Goal: Information Seeking & Learning: Check status

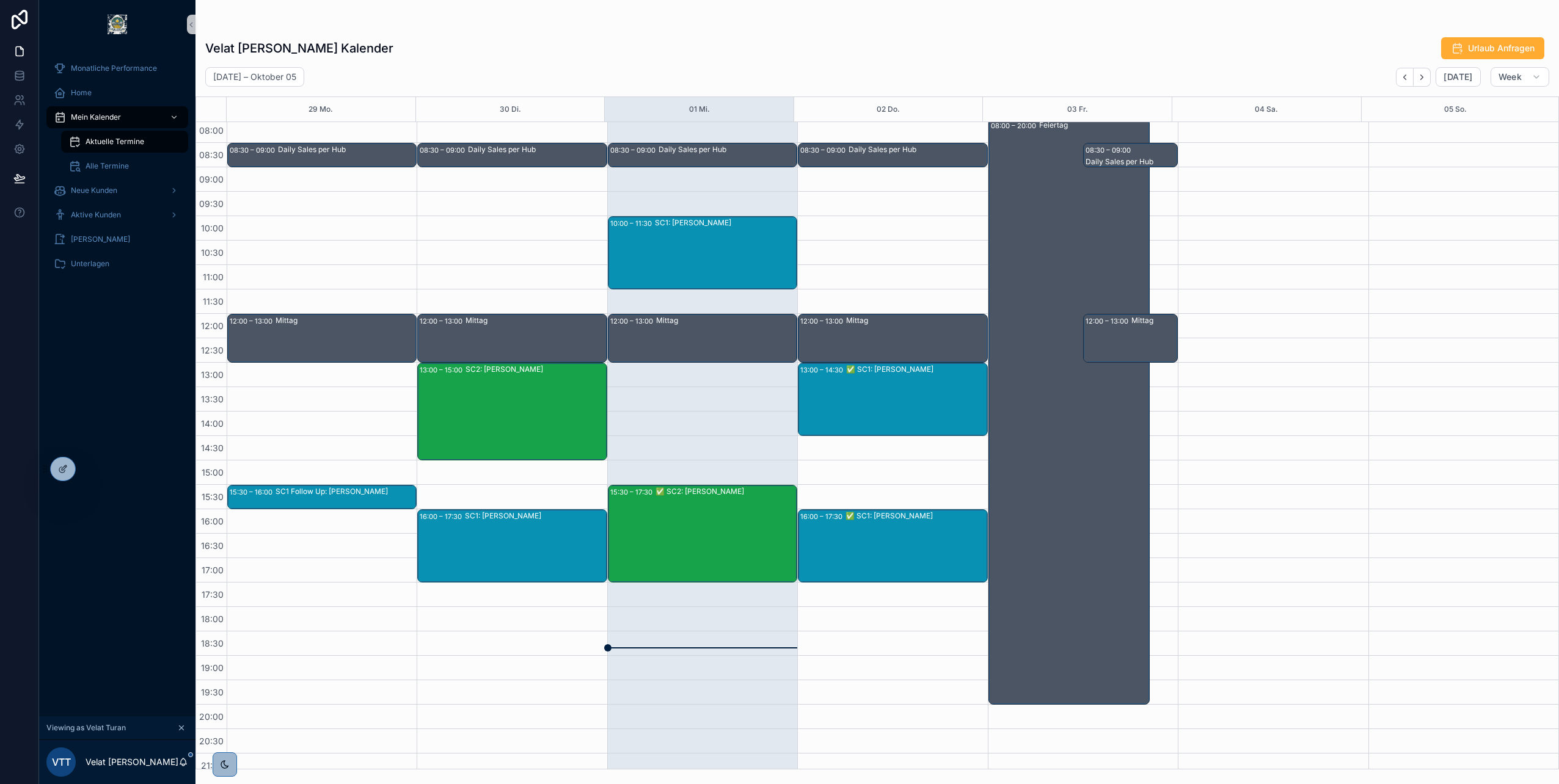
scroll to position [74, 0]
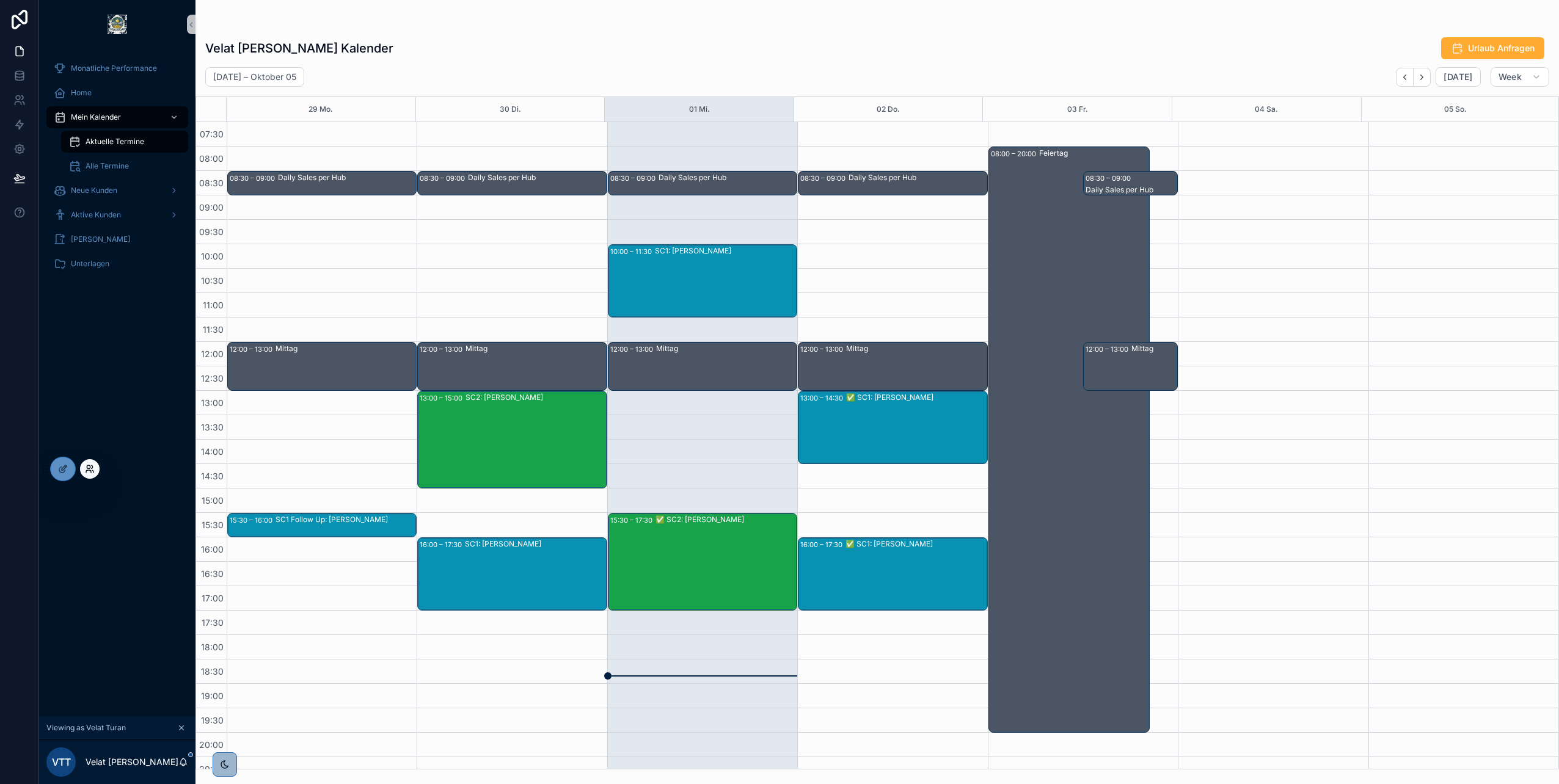
click at [88, 467] on icon at bounding box center [90, 469] width 10 height 10
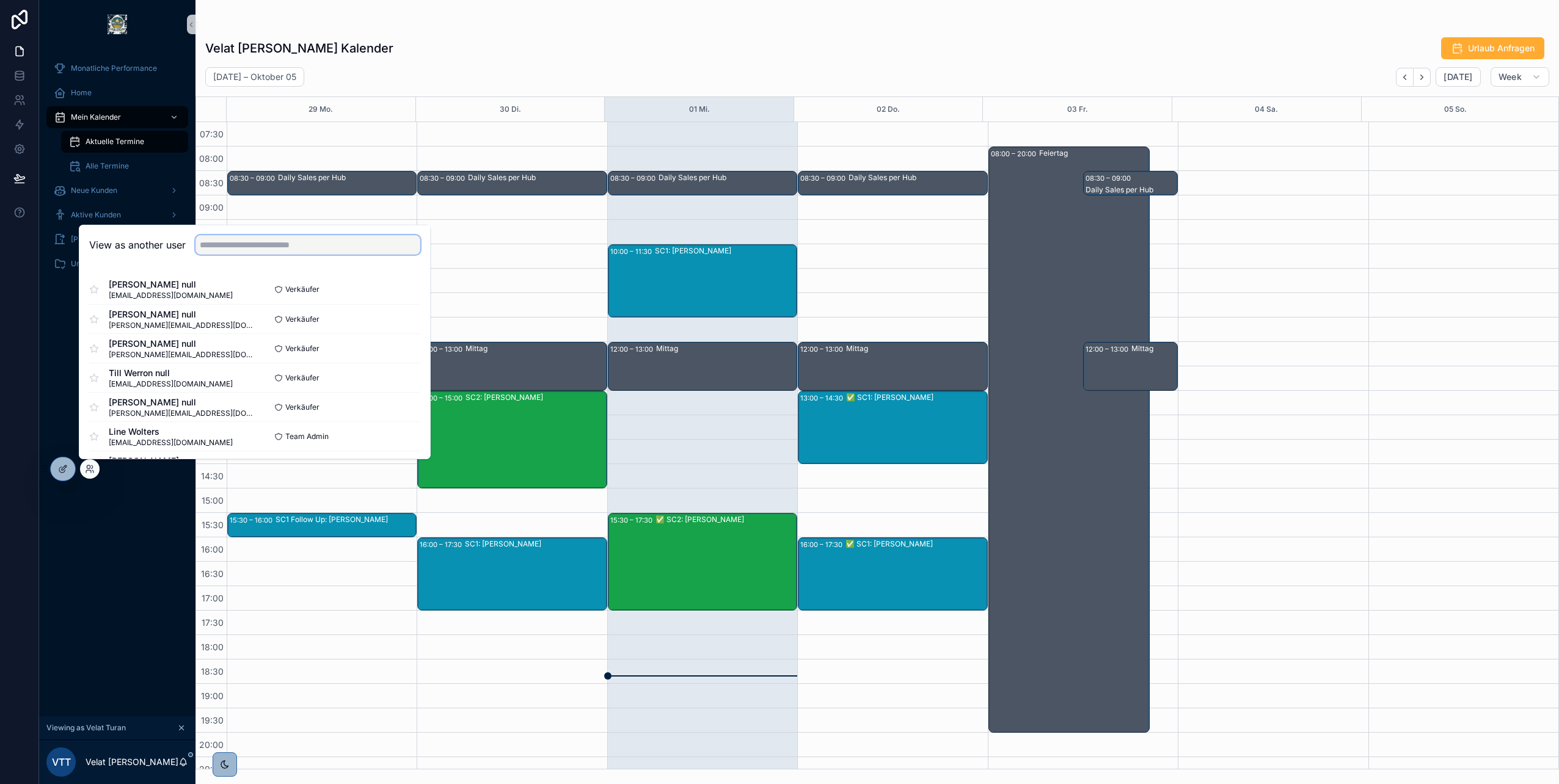
click at [250, 252] on input "text" at bounding box center [308, 245] width 225 height 20
type input "*"
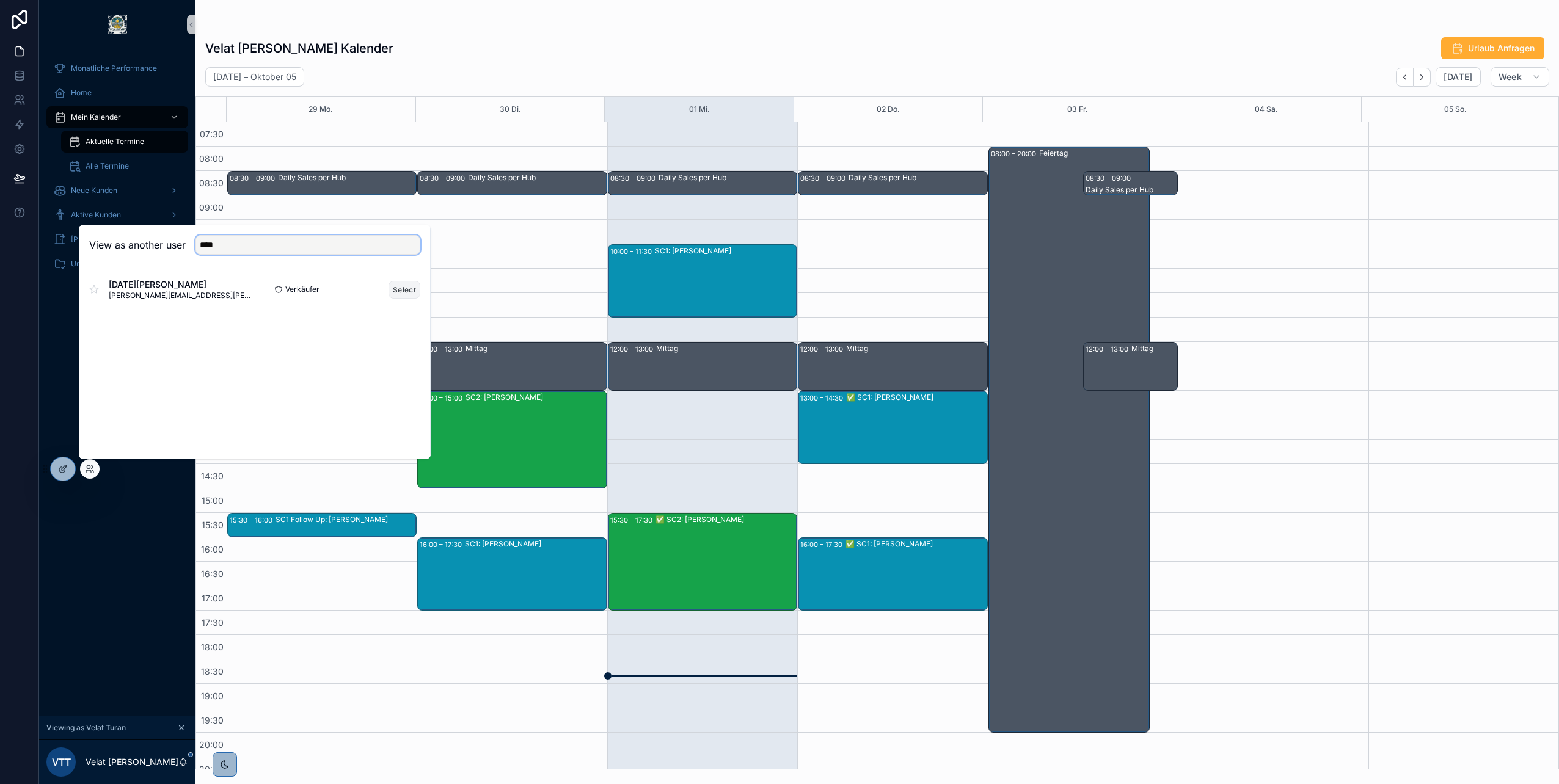
type input "****"
click at [394, 285] on button "Select" at bounding box center [404, 290] width 32 height 18
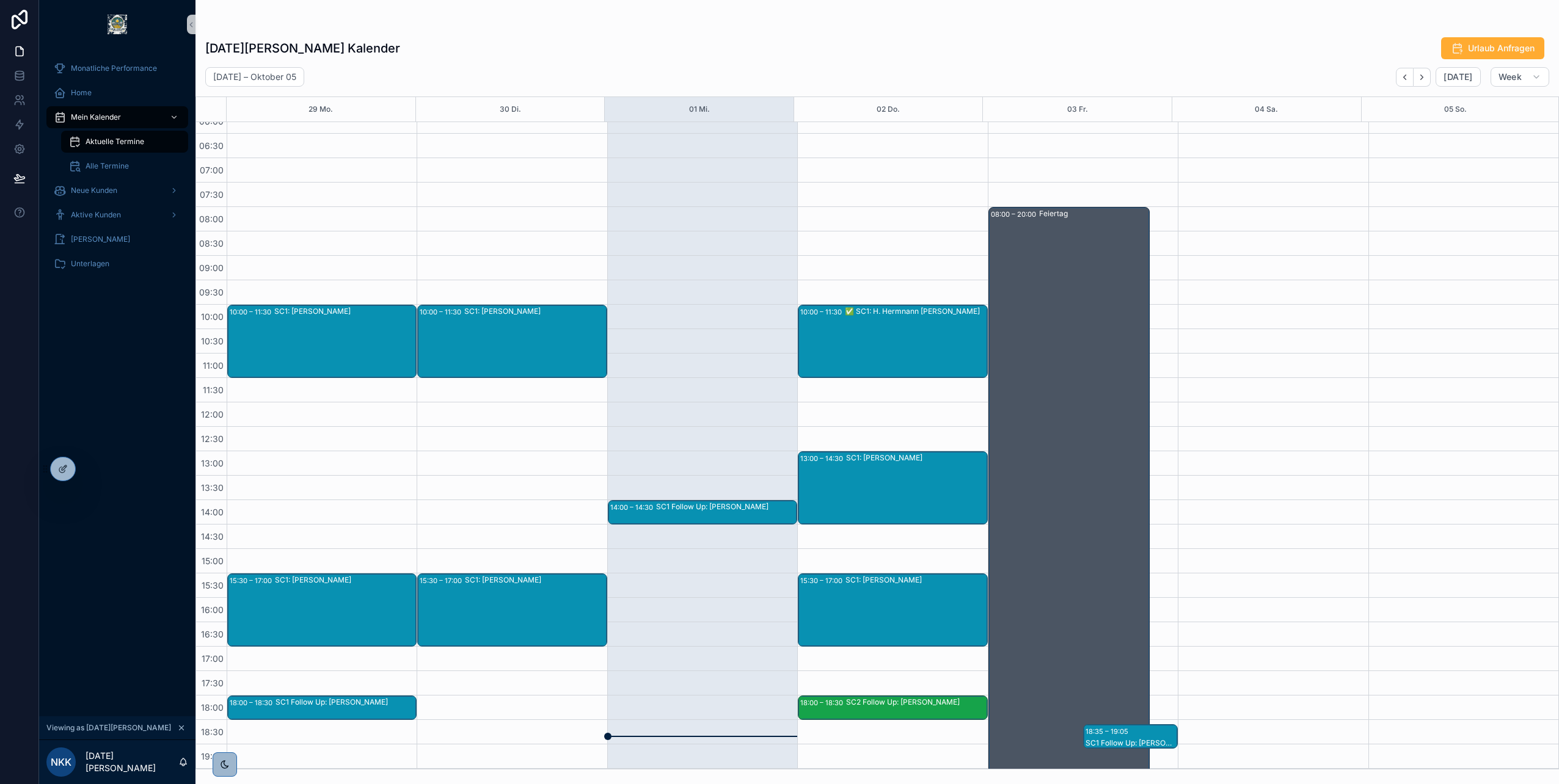
scroll to position [74, 0]
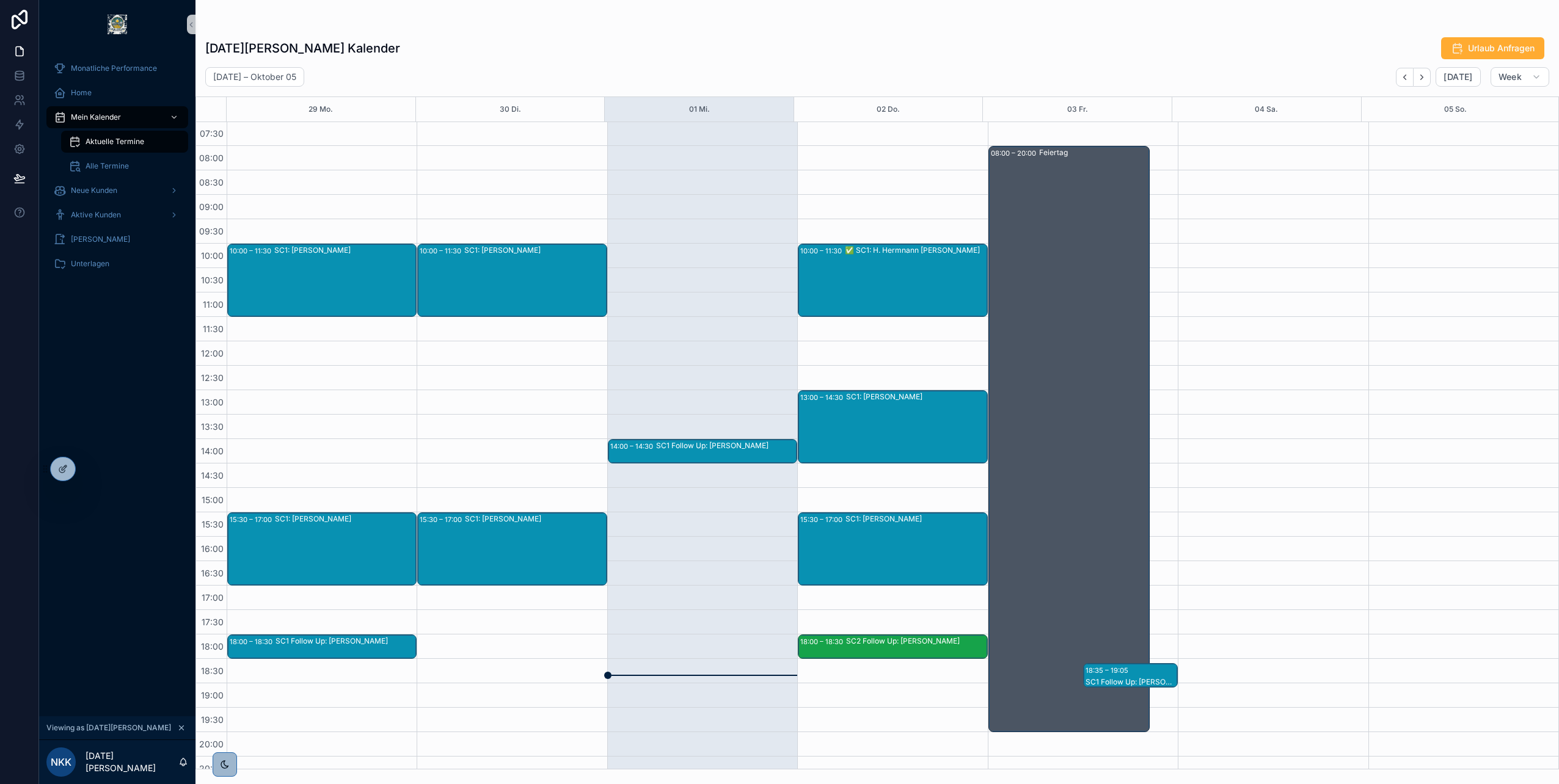
click at [857, 423] on div "SC1: [PERSON_NAME]" at bounding box center [916, 426] width 140 height 71
click at [852, 408] on div "SC1: [PERSON_NAME]" at bounding box center [916, 426] width 140 height 71
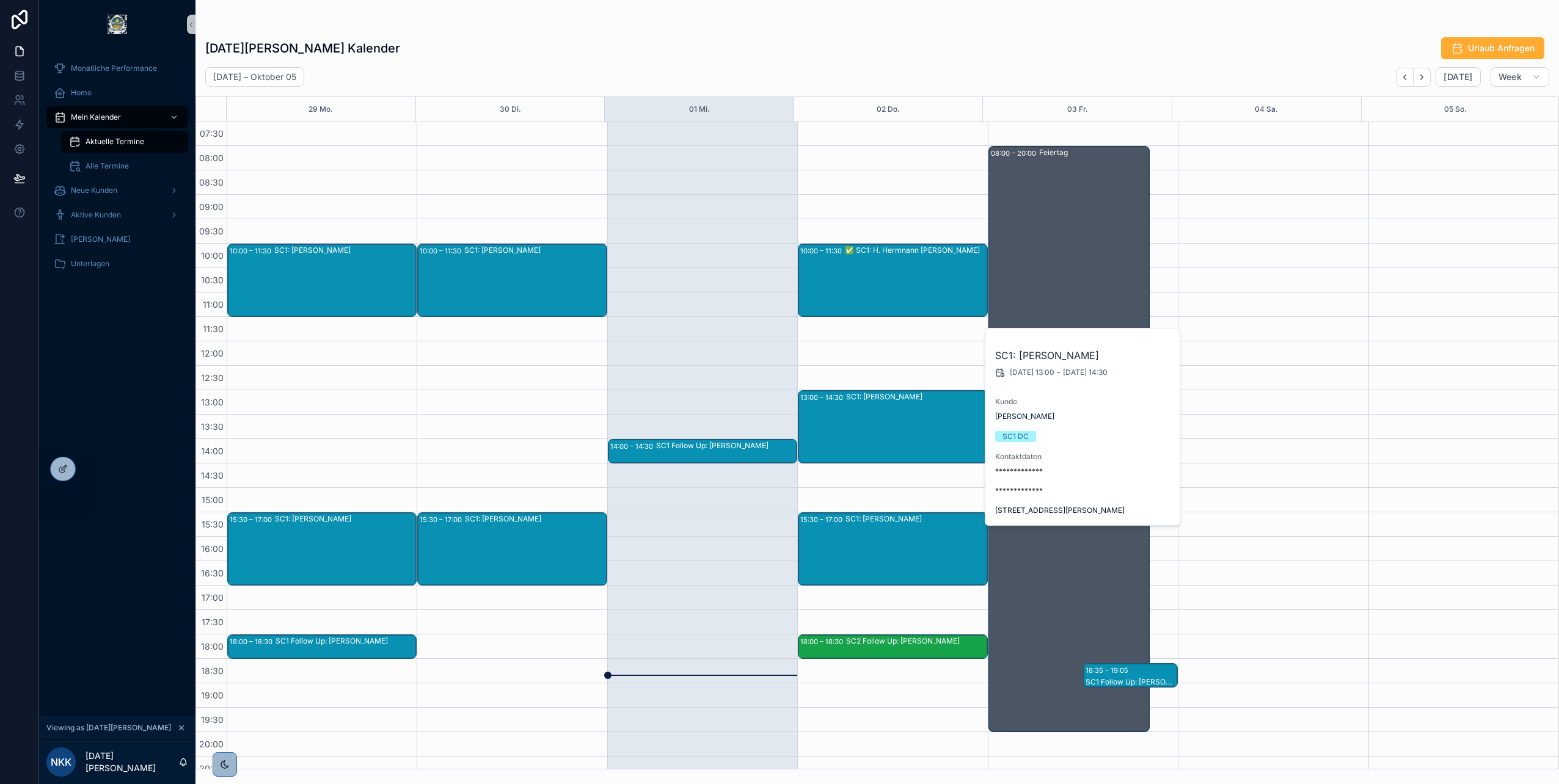
click at [891, 561] on div "SC1: [PERSON_NAME]" at bounding box center [915, 549] width 140 height 71
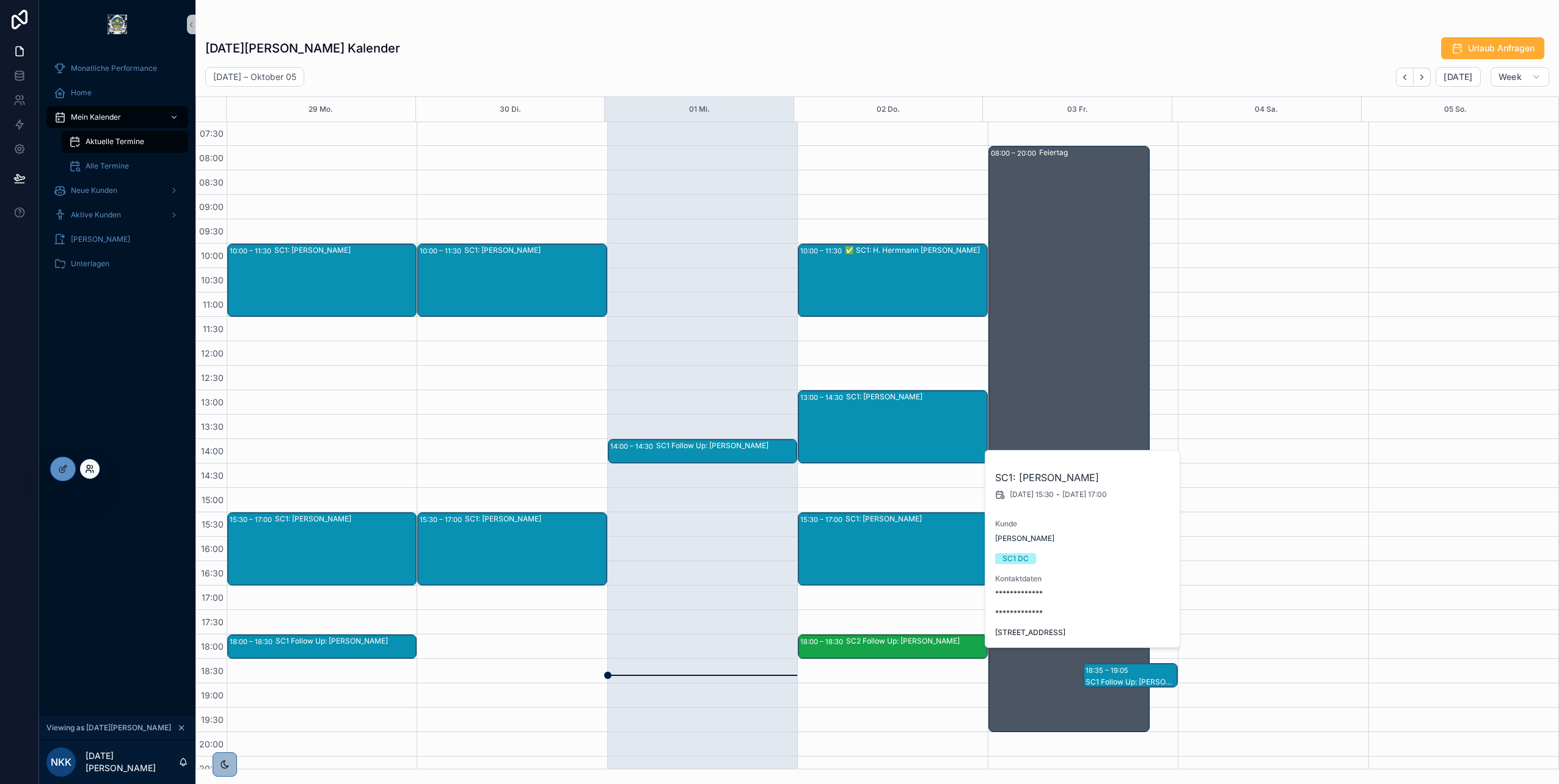
click at [89, 465] on icon at bounding box center [88, 466] width 3 height 3
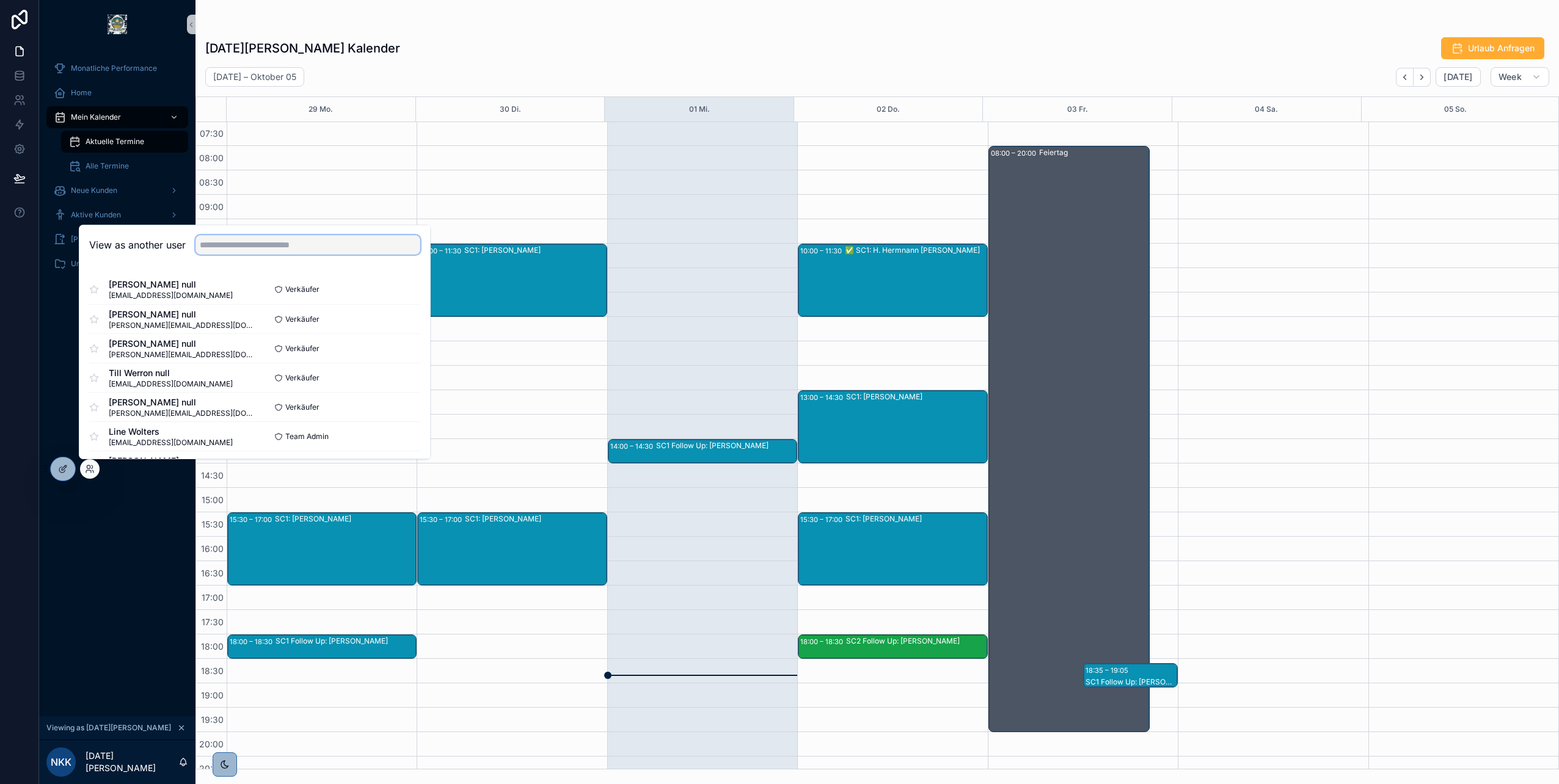
click at [325, 244] on input "text" at bounding box center [308, 245] width 225 height 20
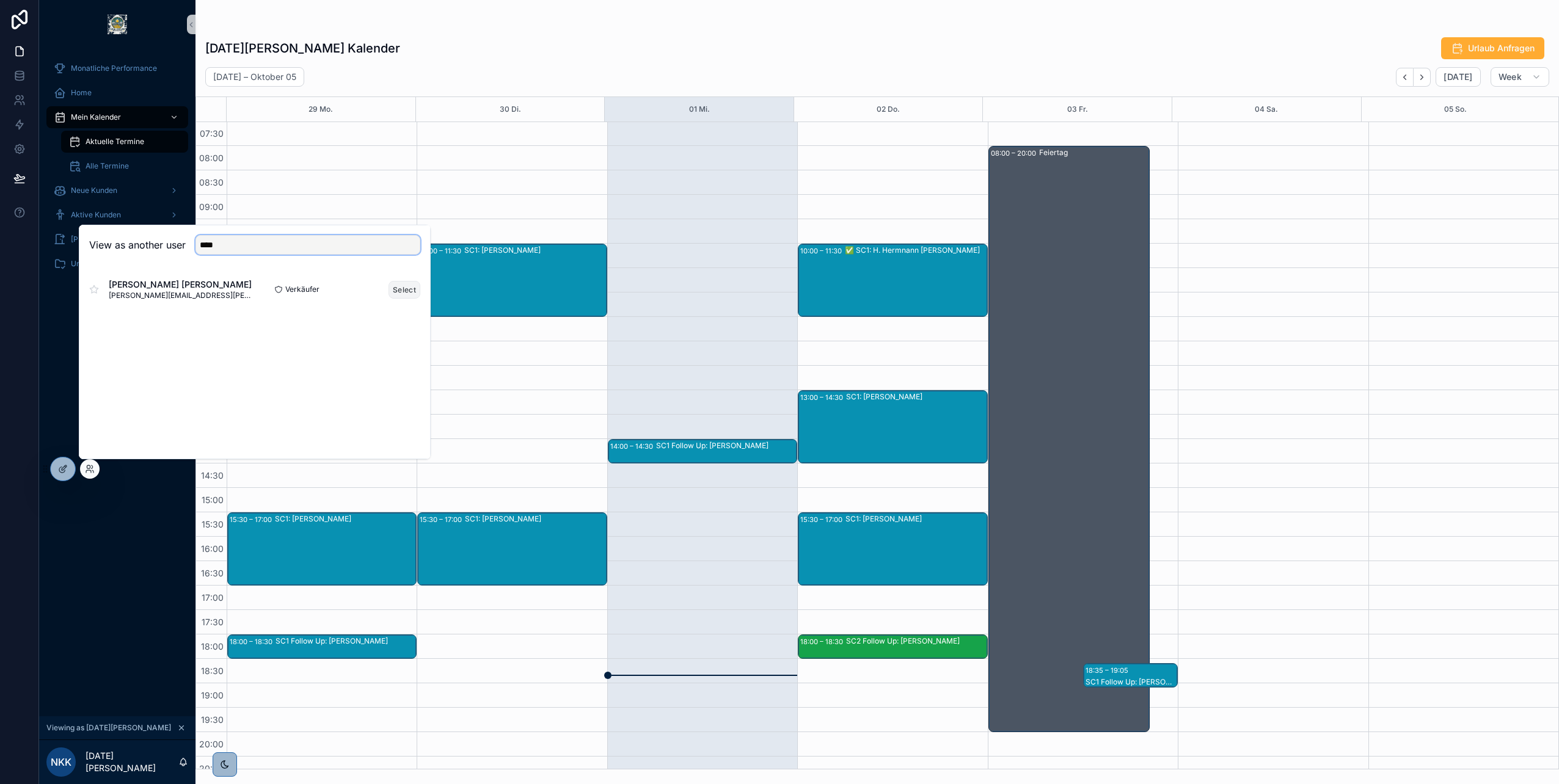
type input "****"
click at [409, 296] on button "Select" at bounding box center [404, 290] width 32 height 18
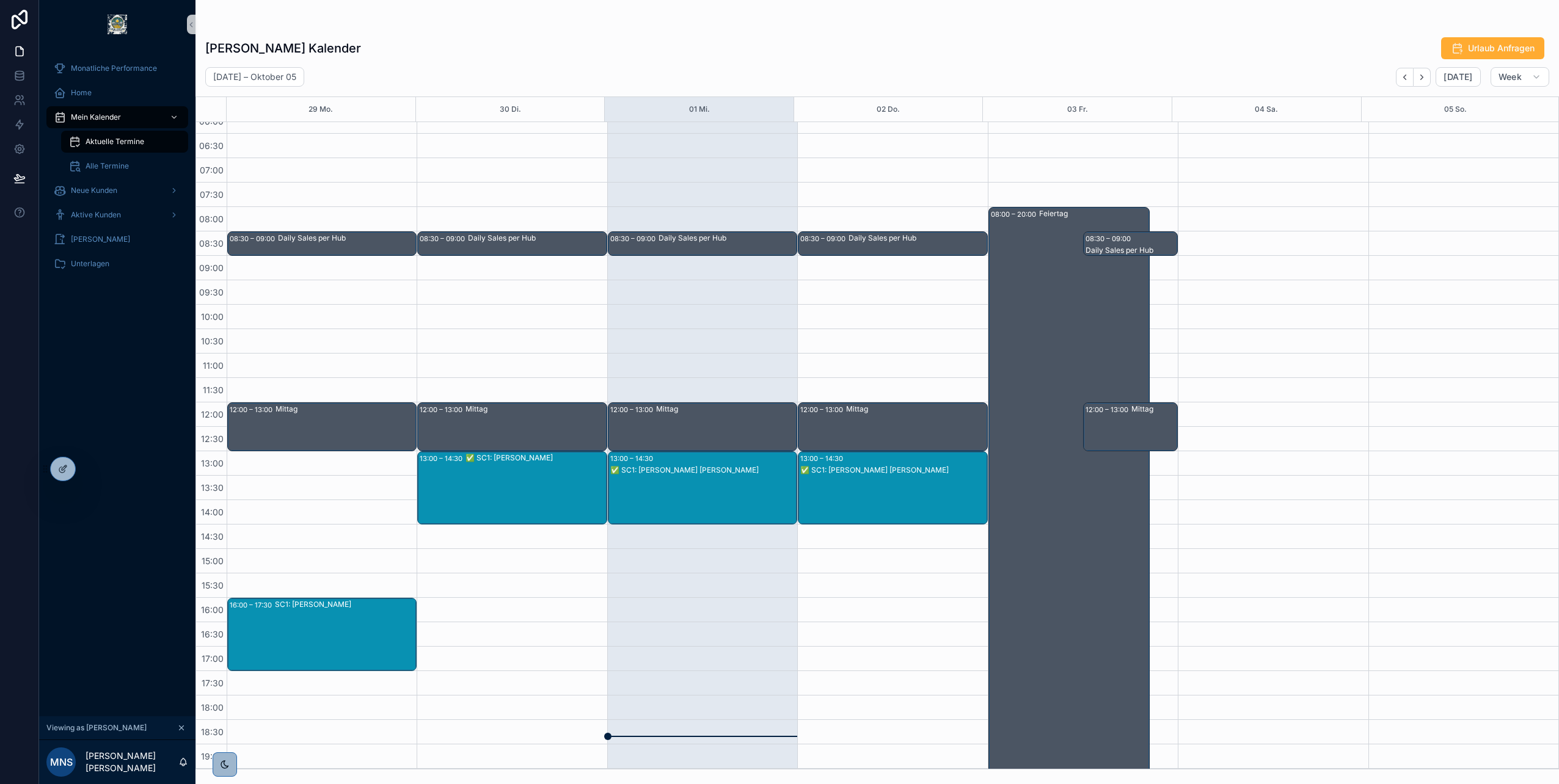
scroll to position [74, 0]
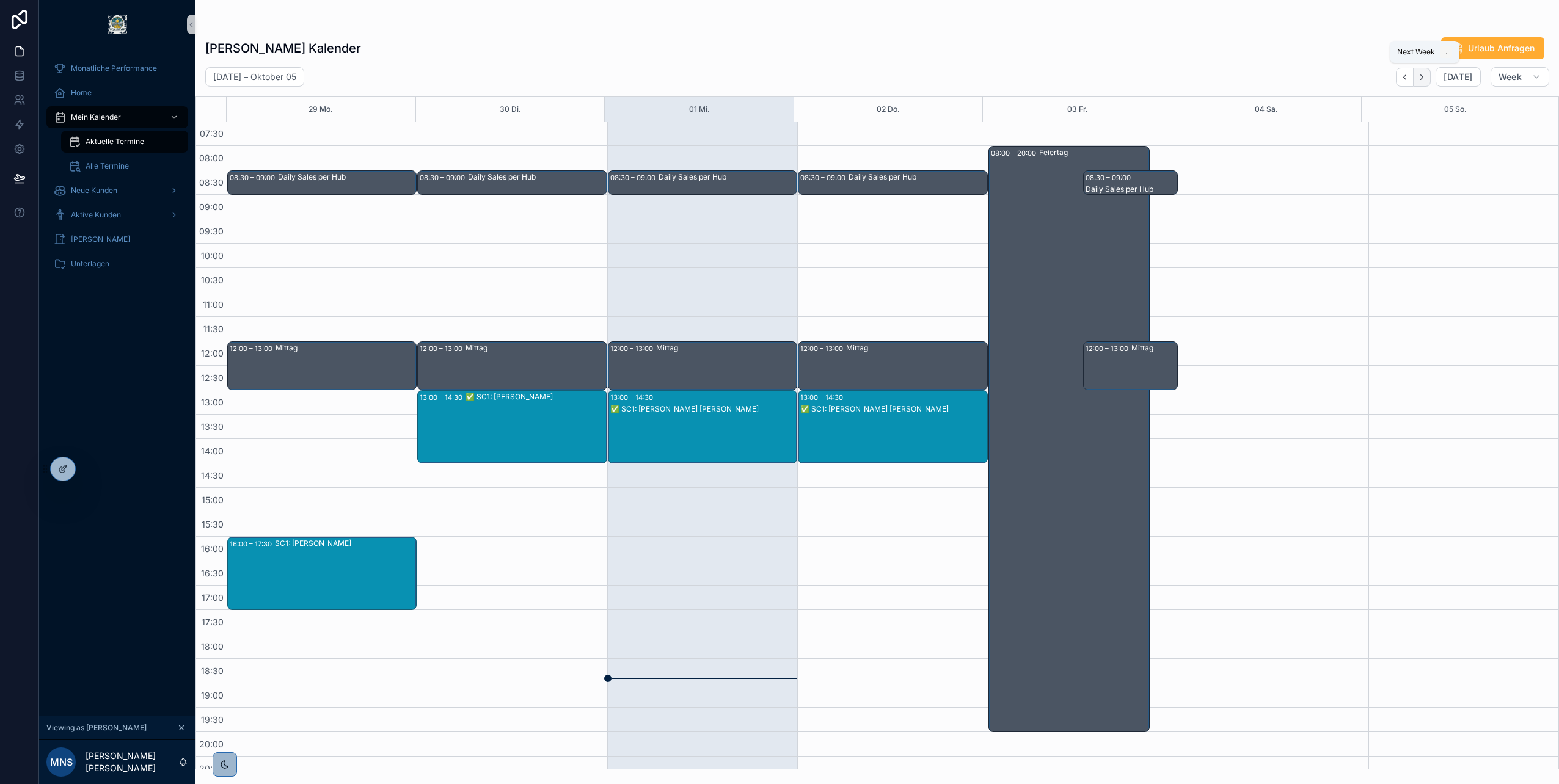
click at [1424, 77] on icon "Next" at bounding box center [1422, 77] width 9 height 9
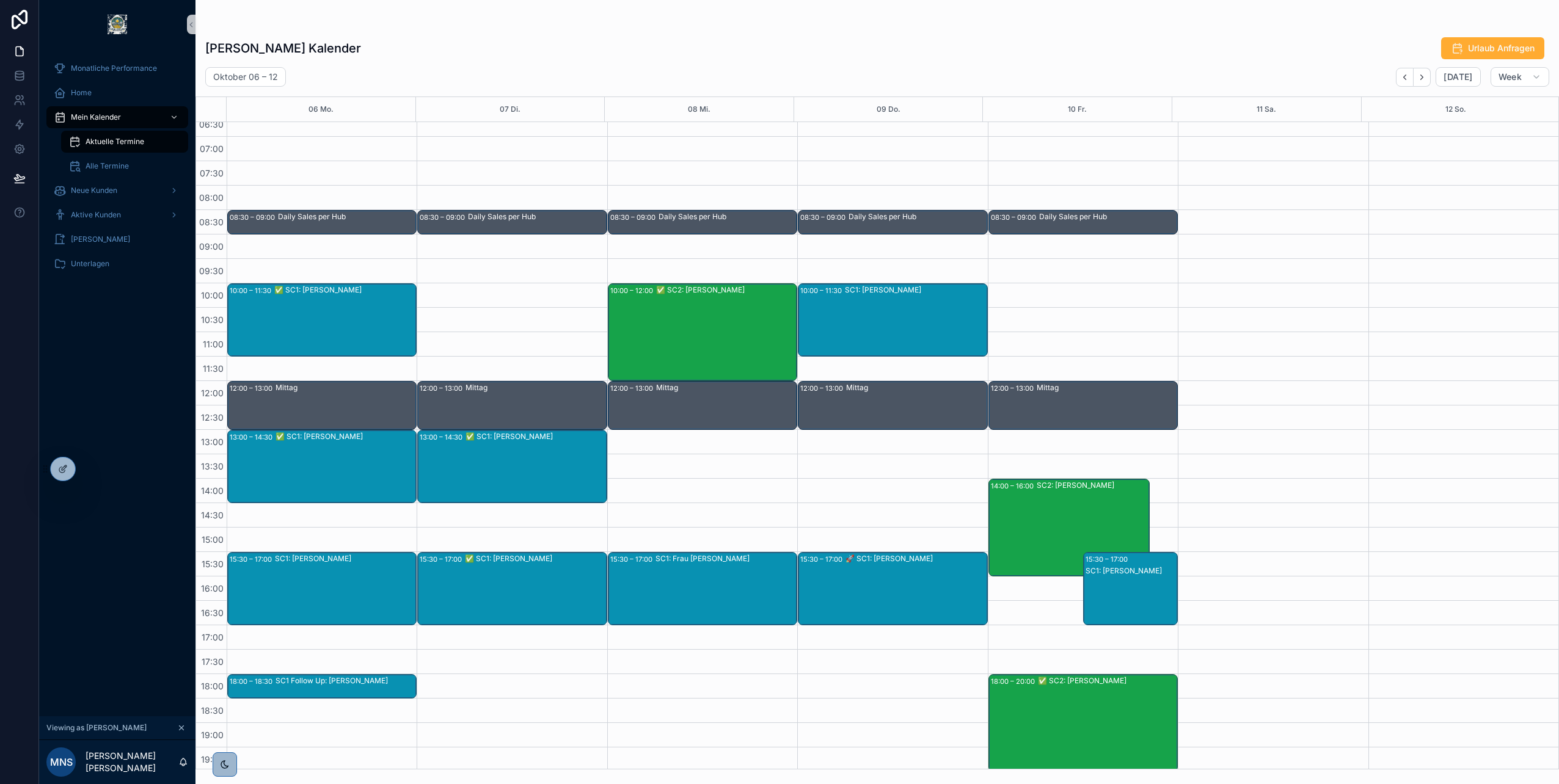
scroll to position [13, 0]
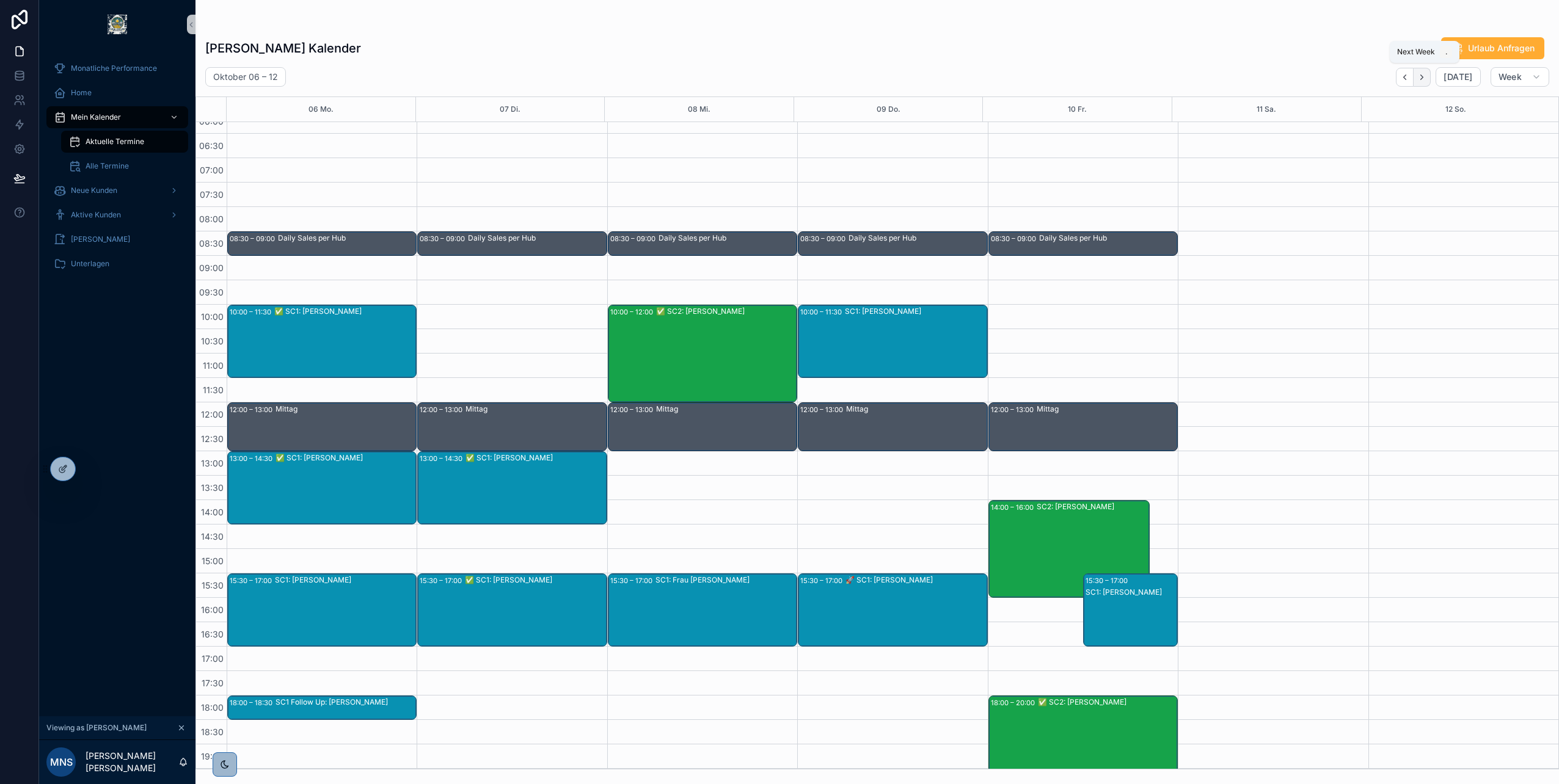
click at [1427, 80] on icon "Next" at bounding box center [1422, 77] width 9 height 9
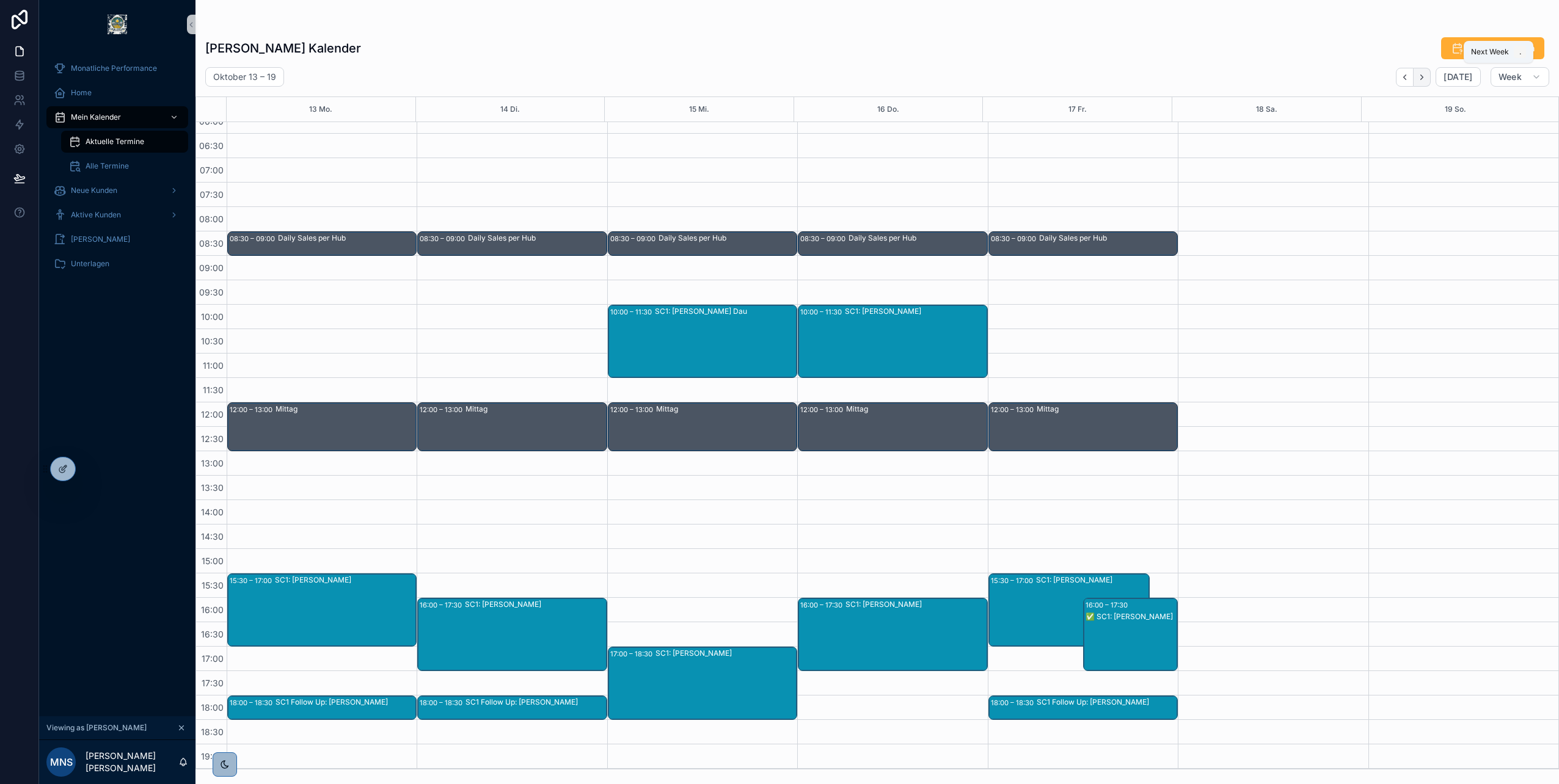
click at [1426, 79] on icon "Next" at bounding box center [1422, 77] width 9 height 9
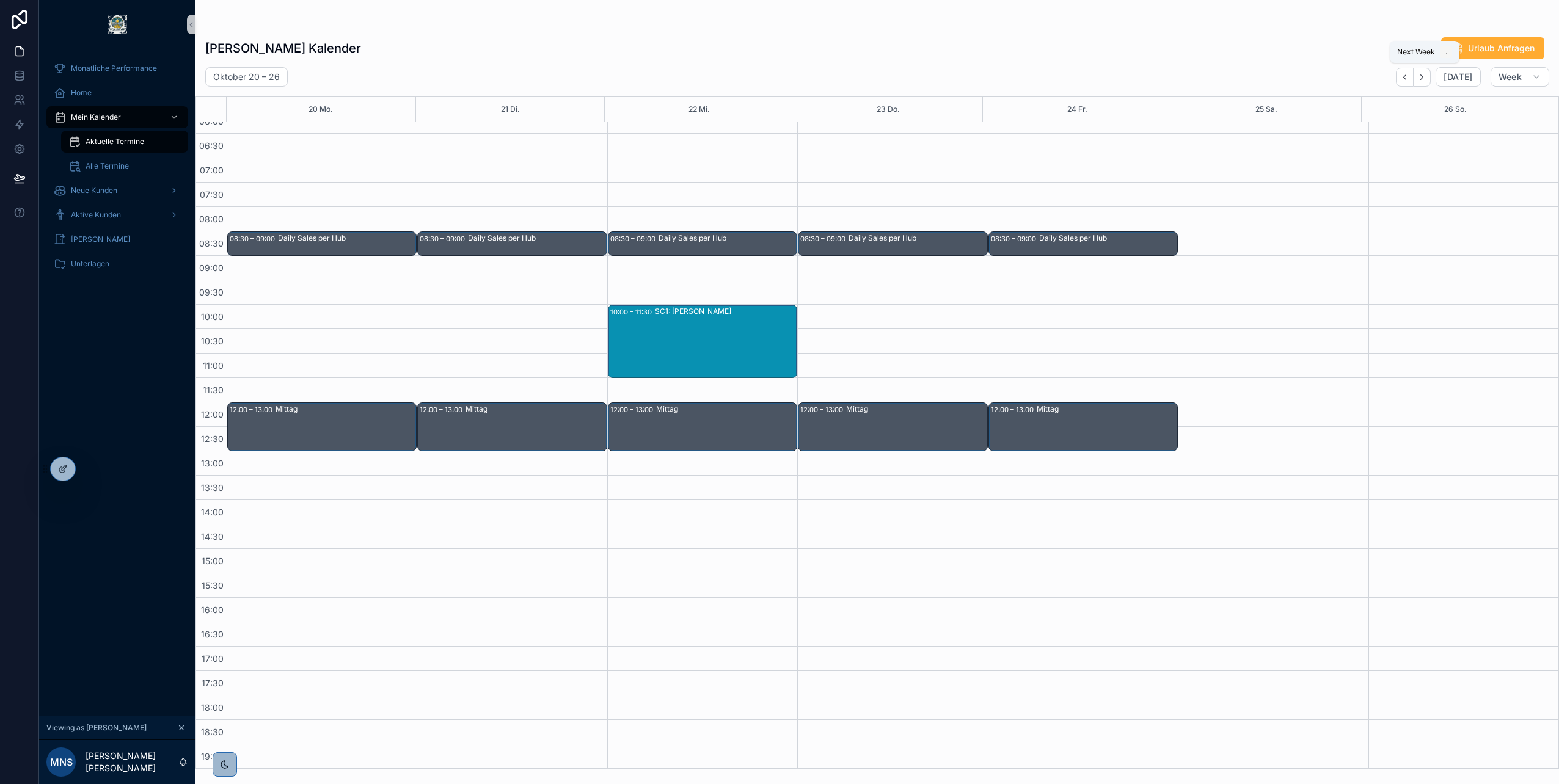
click at [1426, 79] on icon "Next" at bounding box center [1422, 77] width 9 height 9
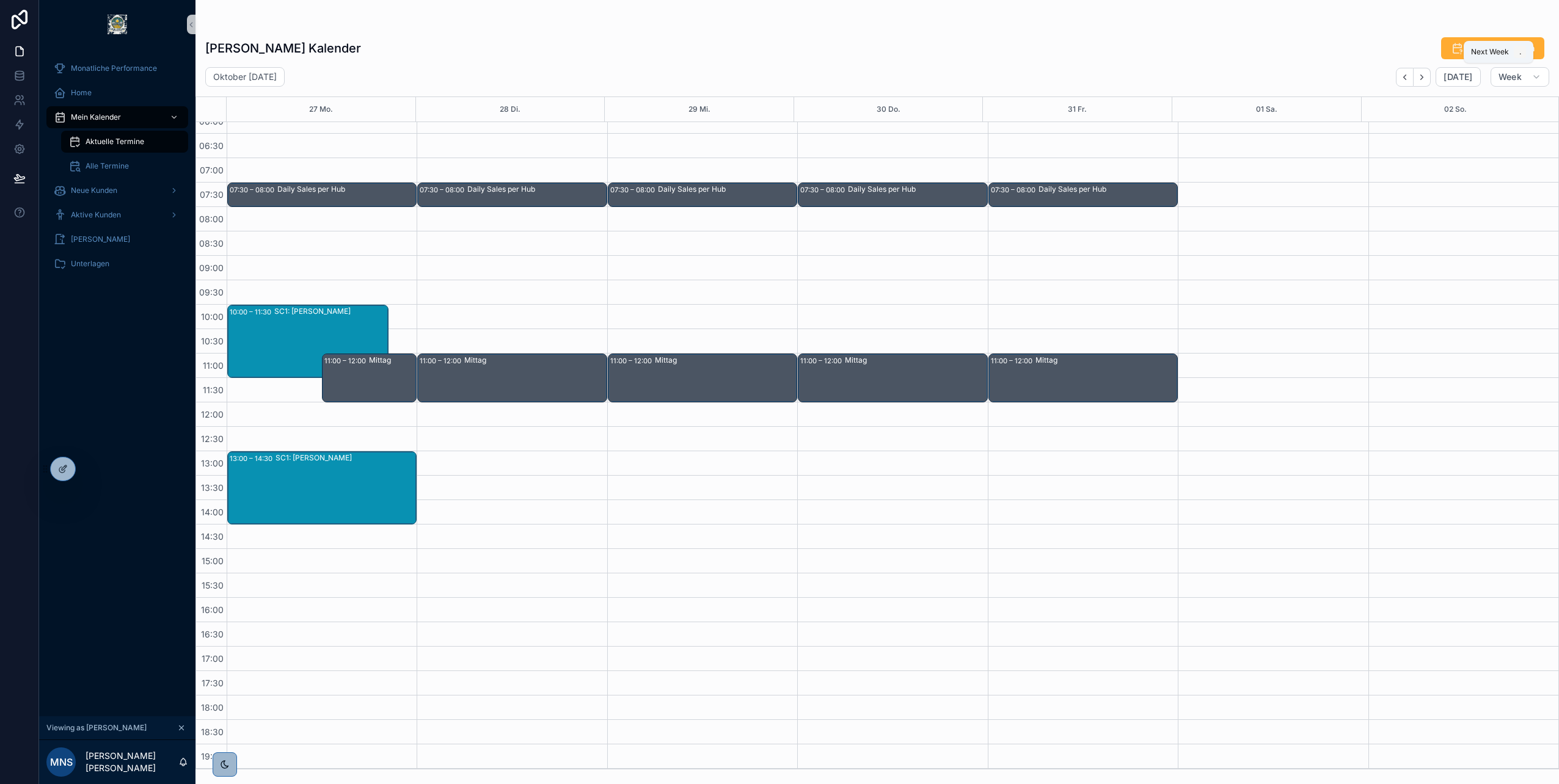
click at [1426, 79] on icon "Next" at bounding box center [1422, 77] width 9 height 9
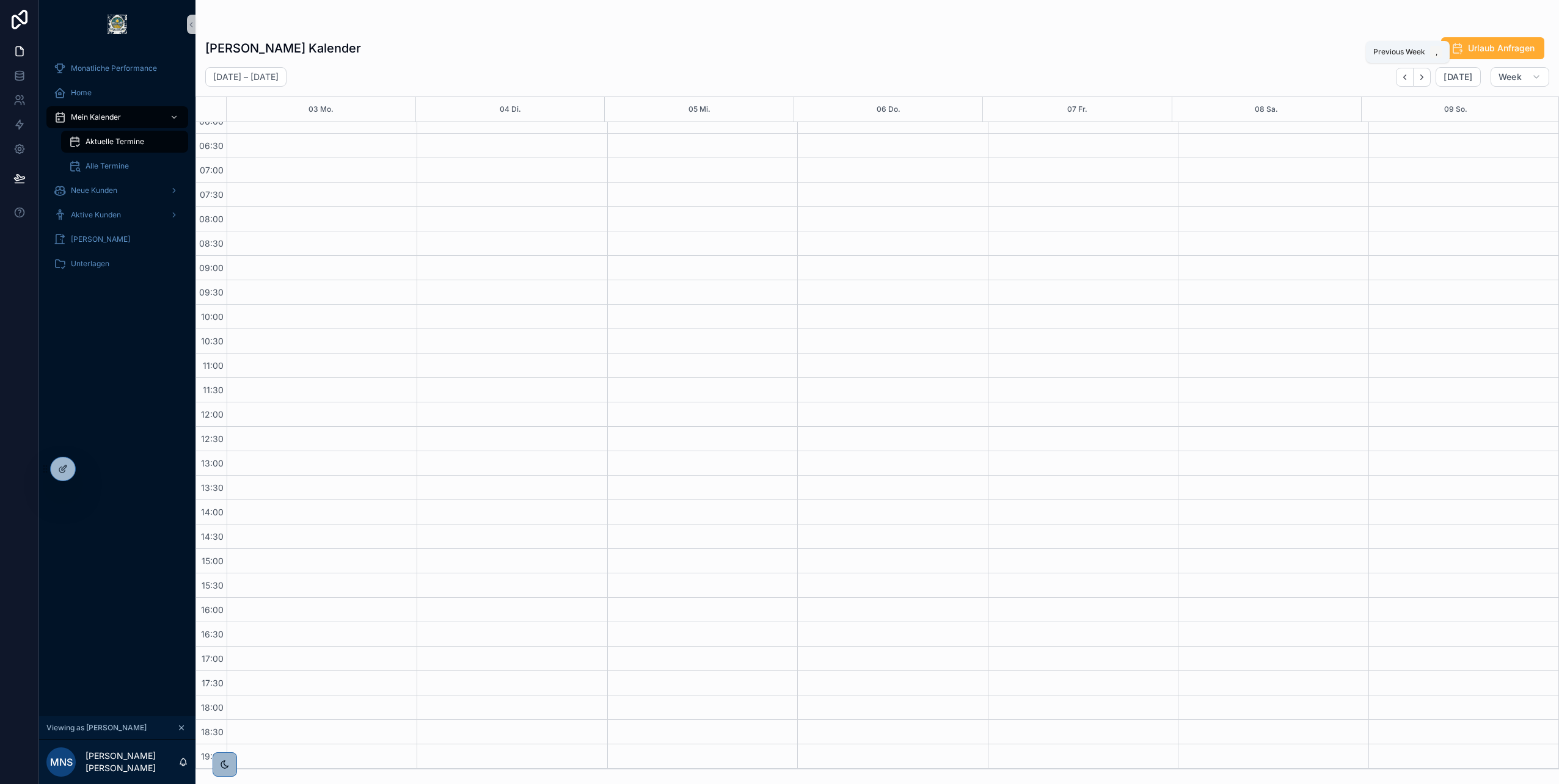
click at [1408, 75] on icon "Back" at bounding box center [1404, 77] width 9 height 9
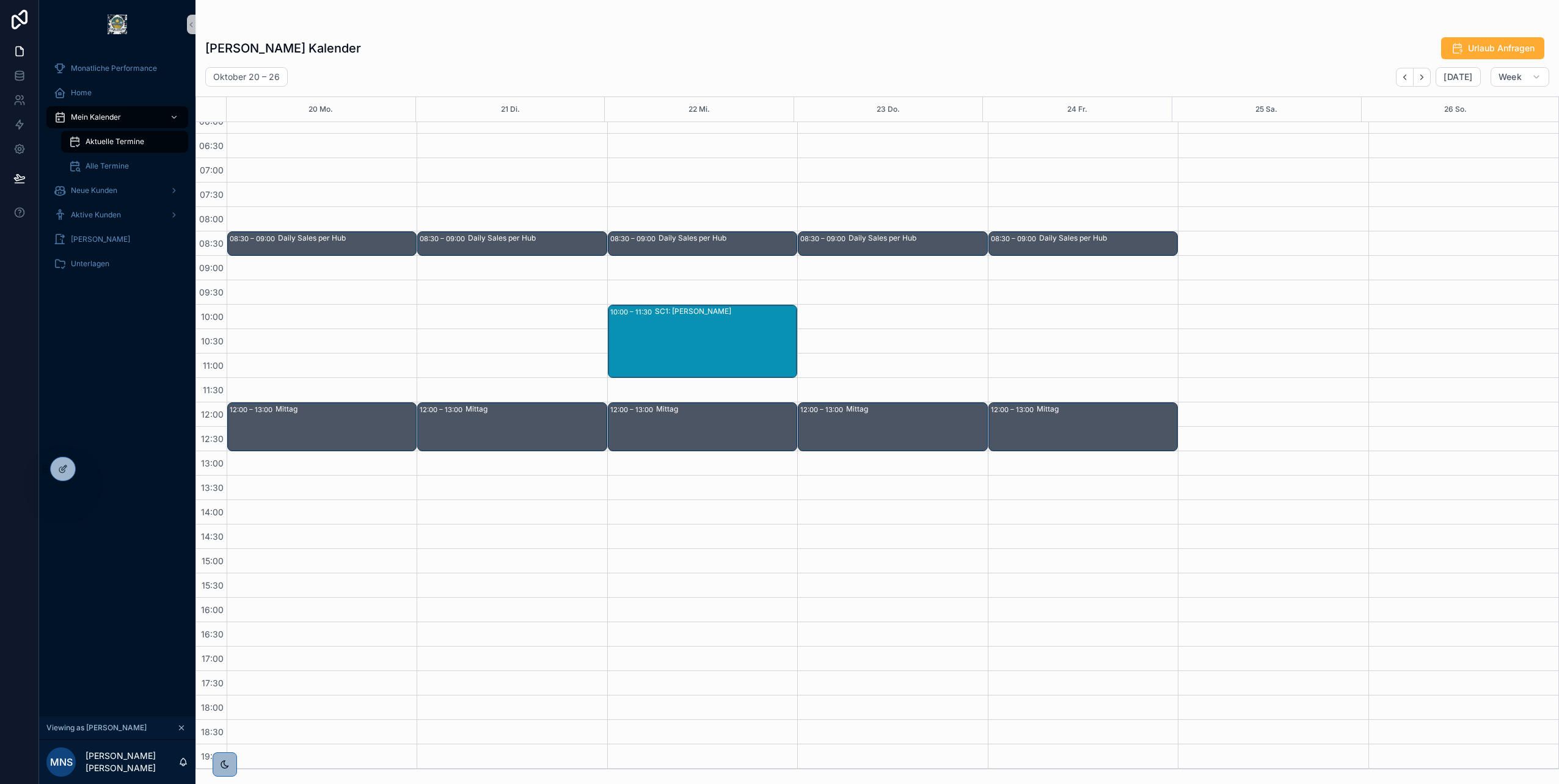
click at [1408, 75] on icon "Back" at bounding box center [1404, 77] width 9 height 9
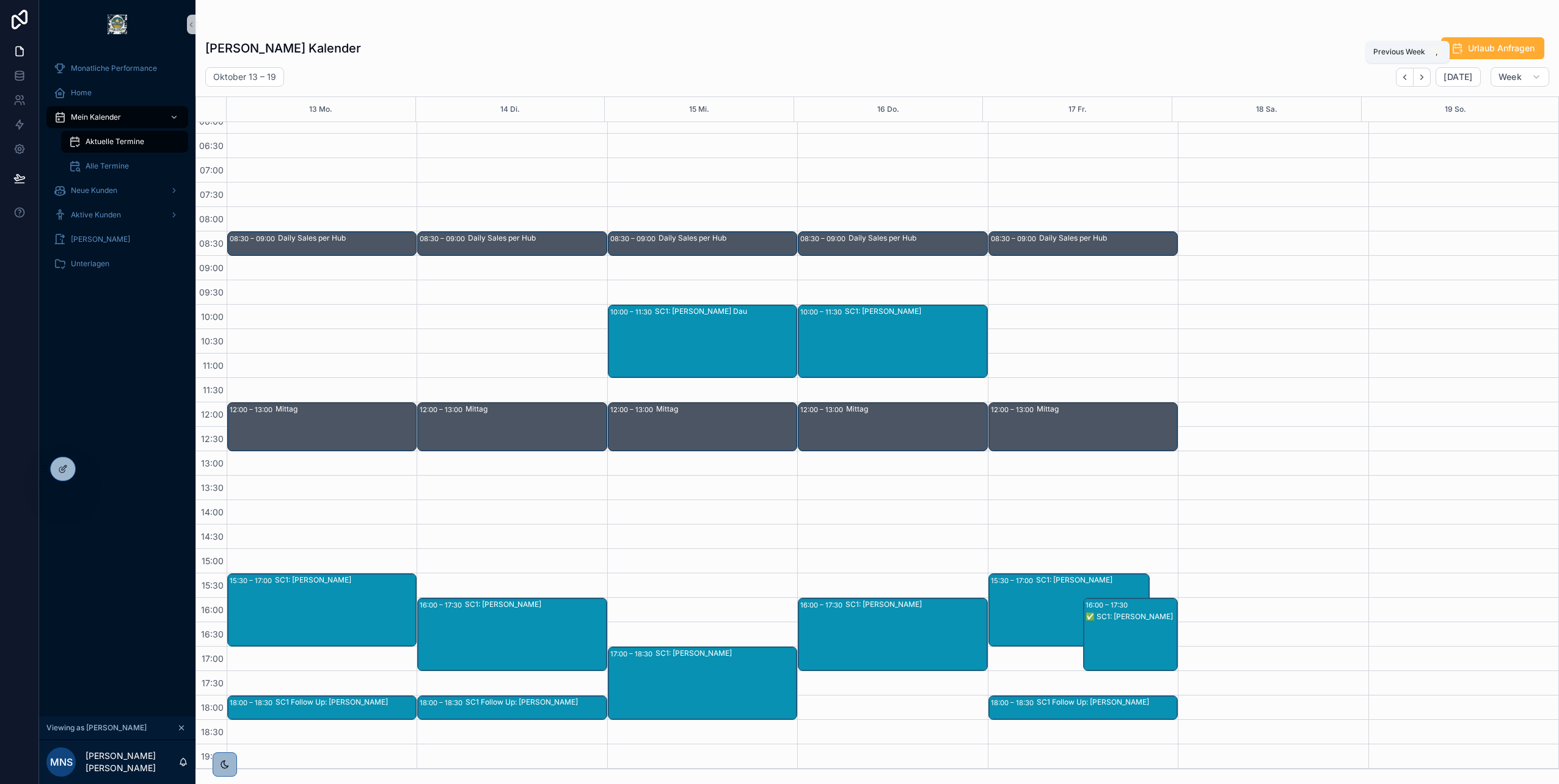
click at [1408, 75] on icon "Back" at bounding box center [1404, 77] width 9 height 9
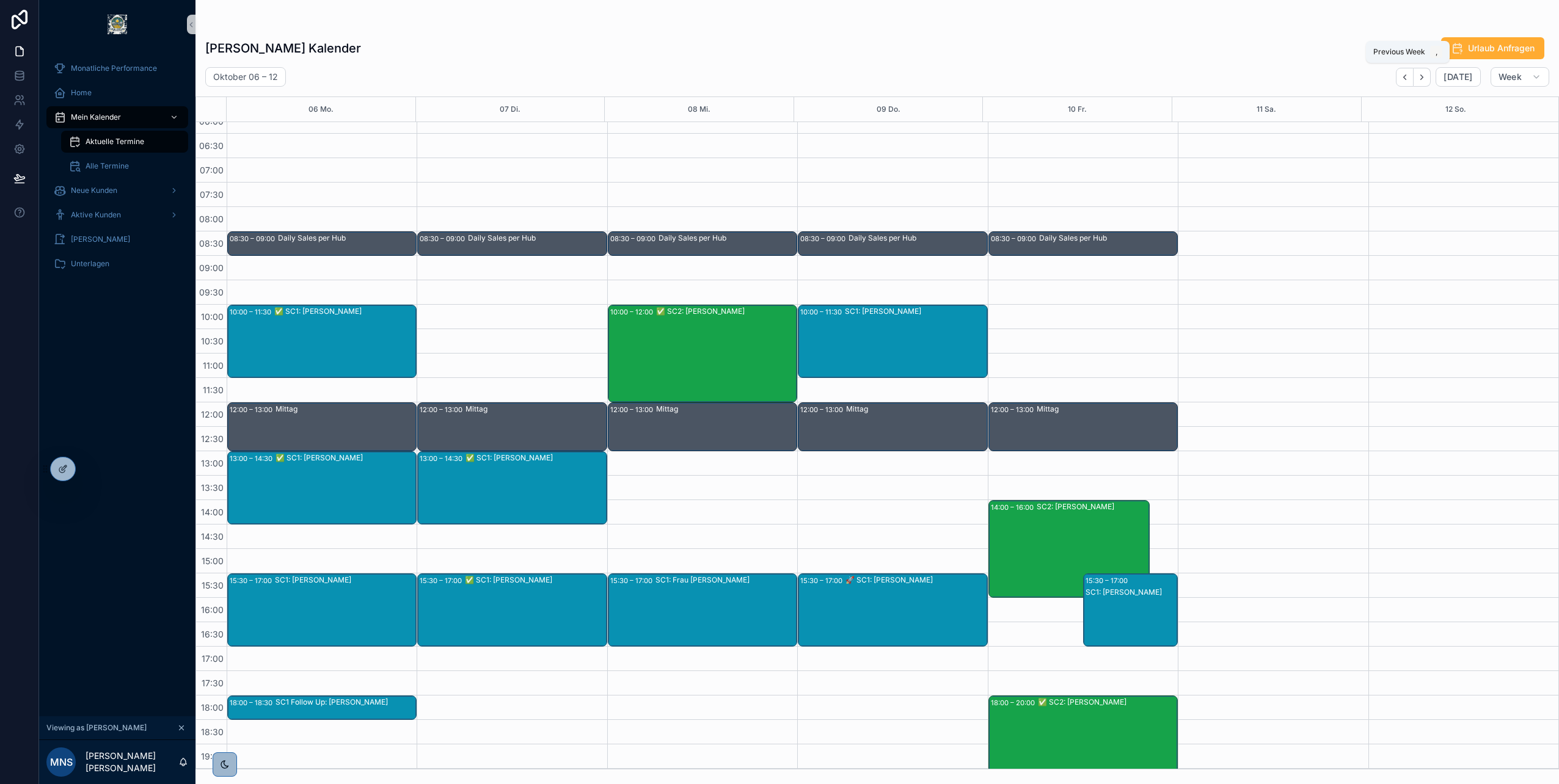
click at [1408, 75] on icon "Back" at bounding box center [1404, 77] width 9 height 9
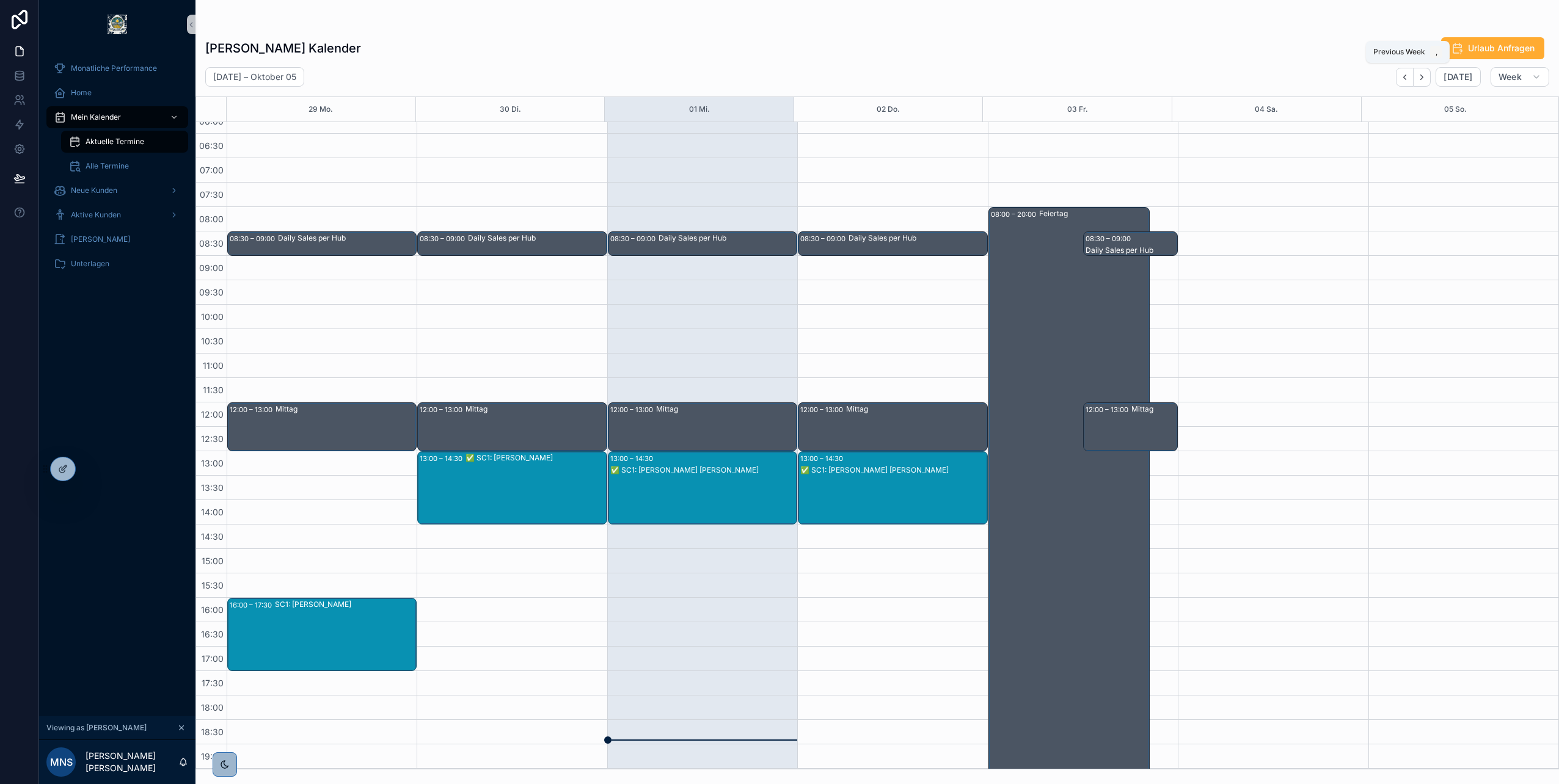
click at [1408, 75] on icon "Back" at bounding box center [1404, 77] width 9 height 9
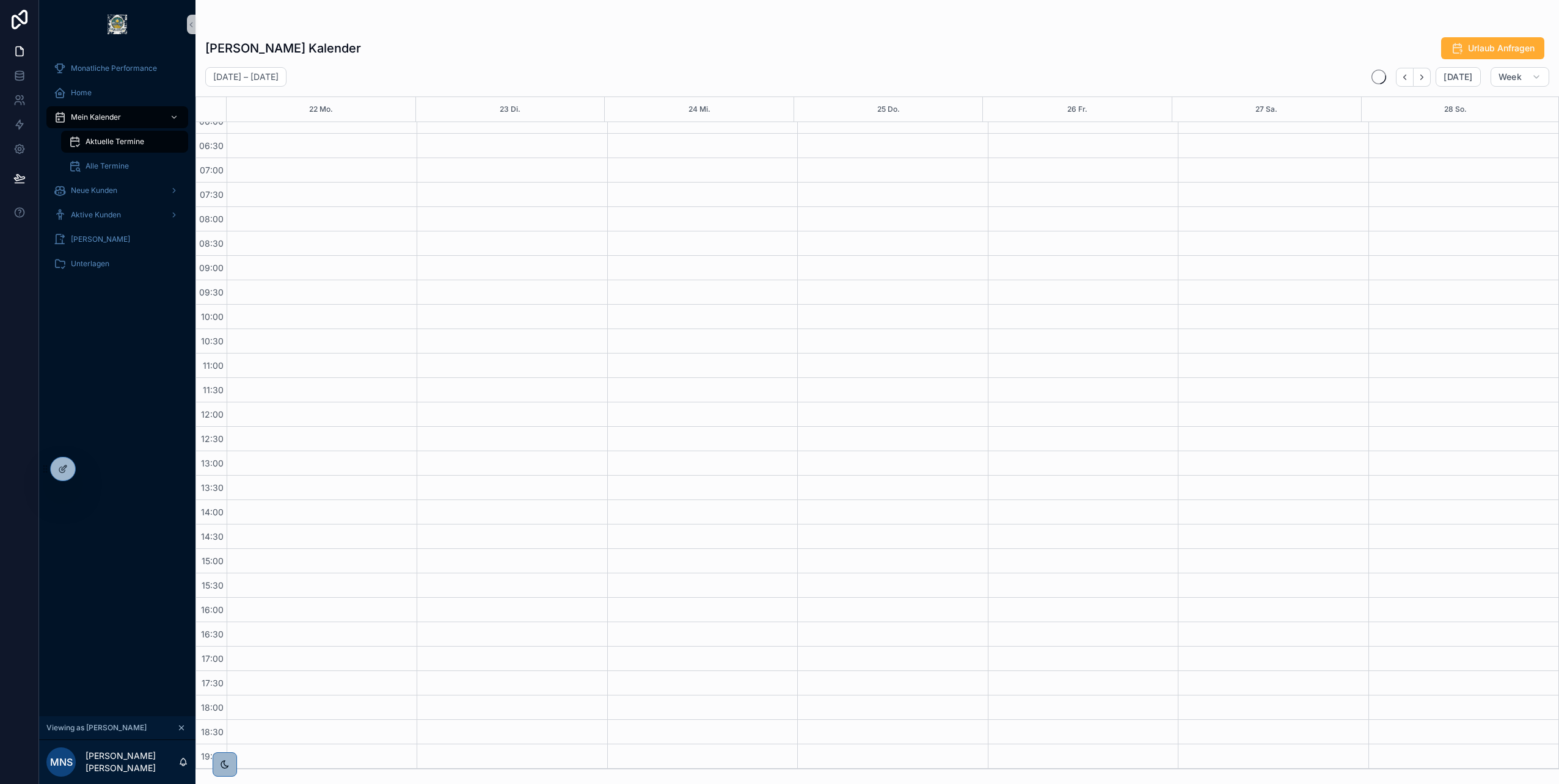
click at [1408, 75] on icon "Back" at bounding box center [1404, 77] width 9 height 9
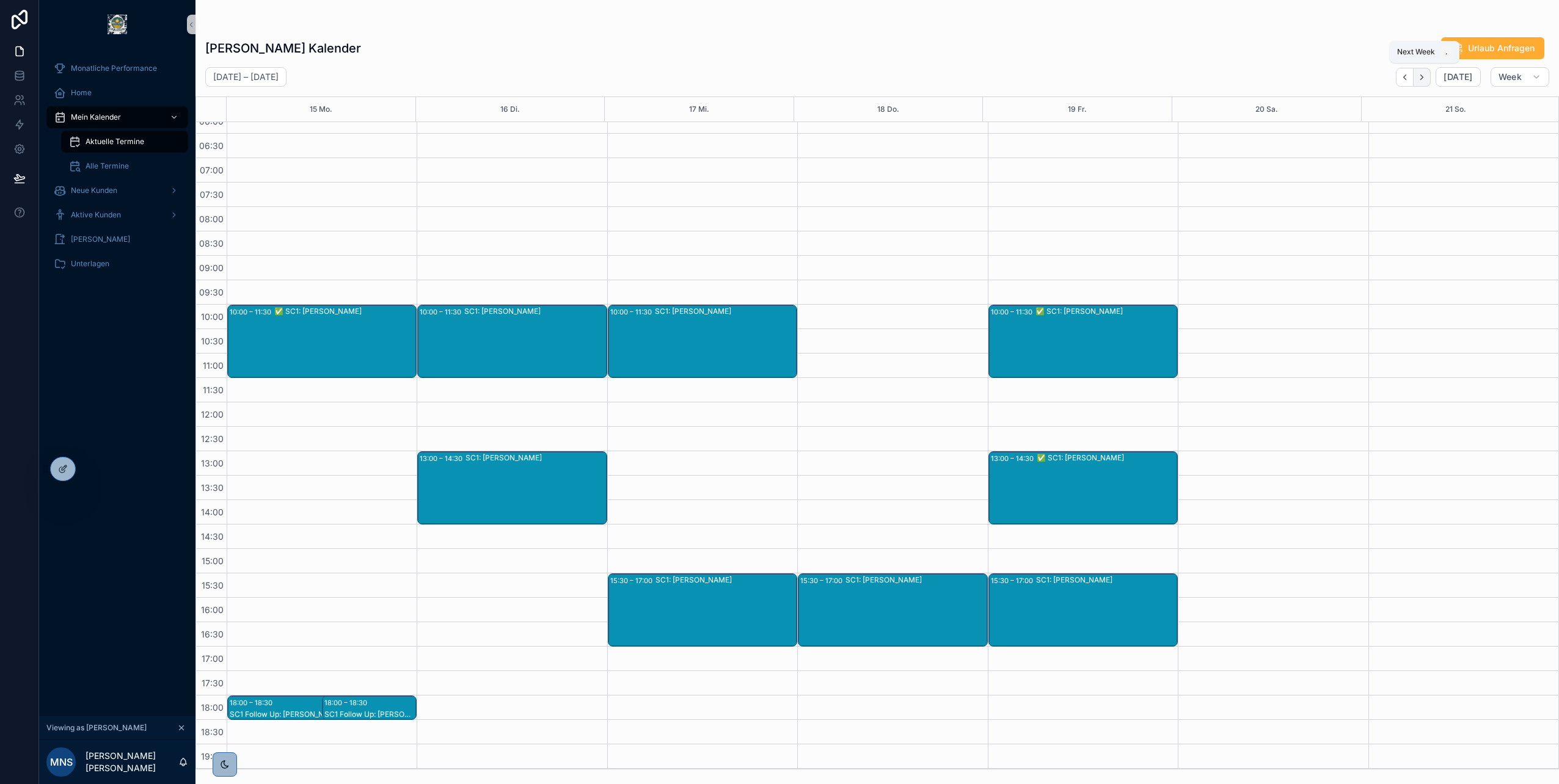
click at [1427, 78] on icon "Next" at bounding box center [1422, 77] width 9 height 9
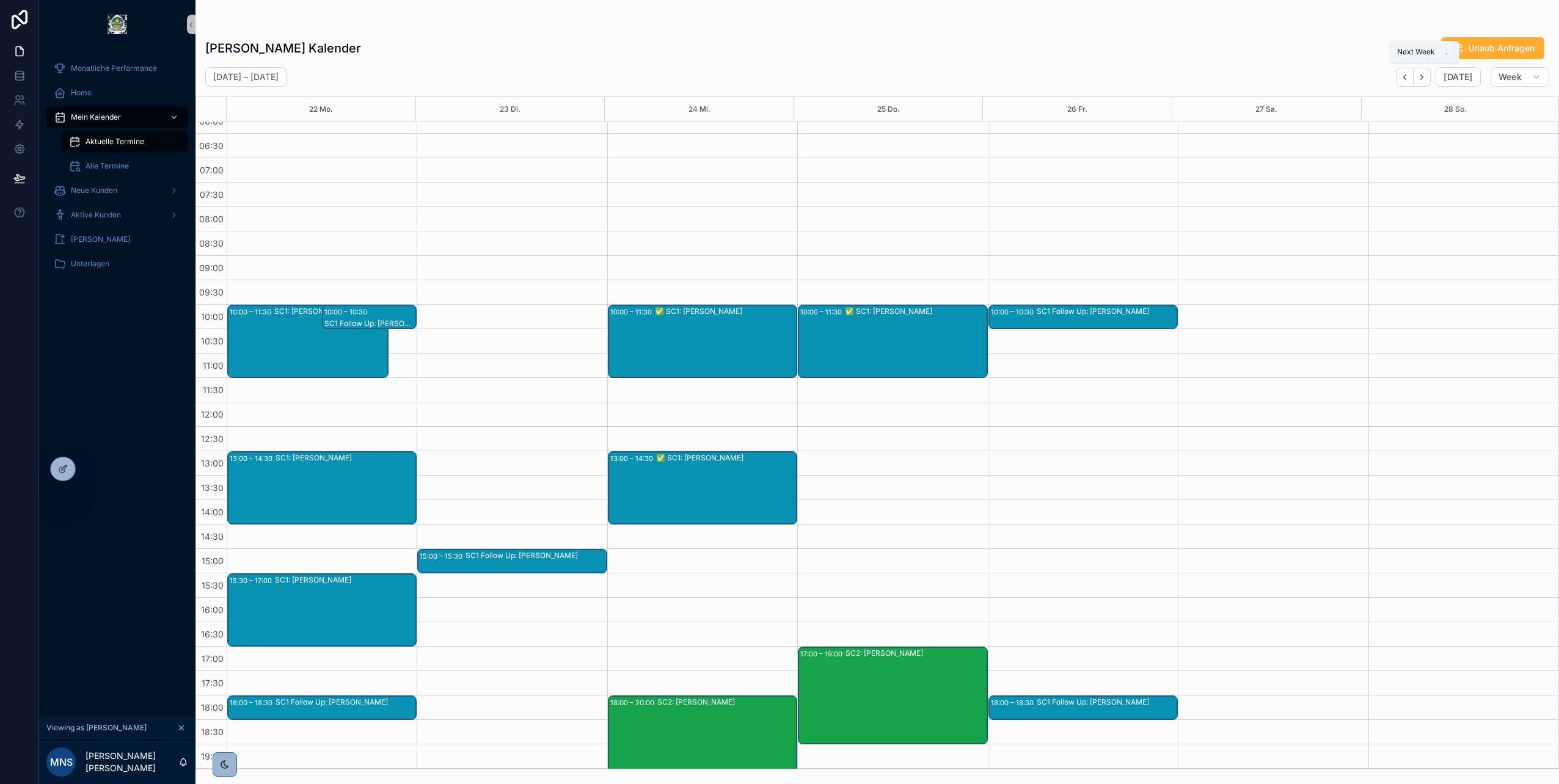
click at [1427, 78] on icon "Next" at bounding box center [1422, 77] width 9 height 9
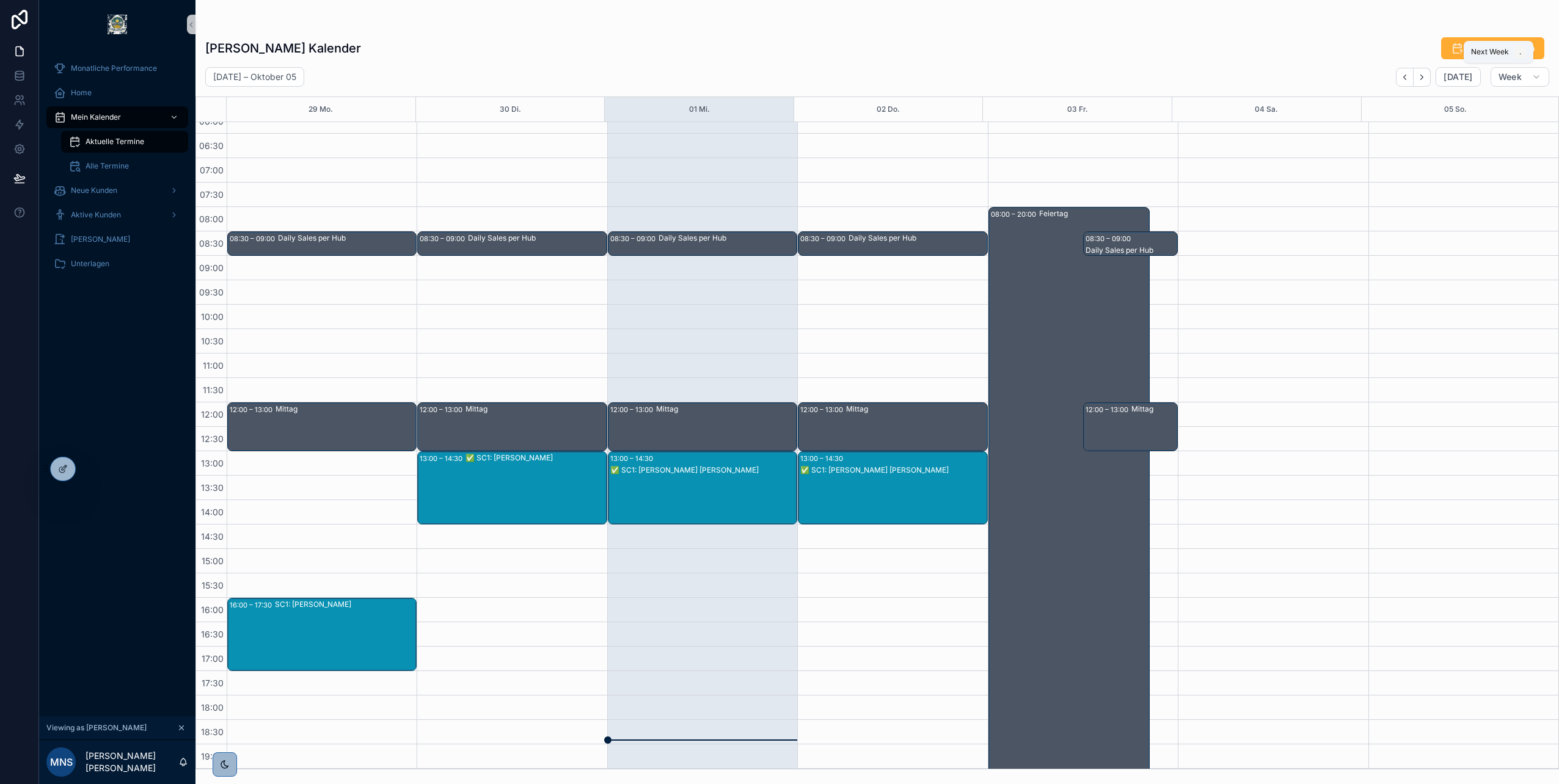
click at [1427, 78] on icon "Next" at bounding box center [1422, 77] width 9 height 9
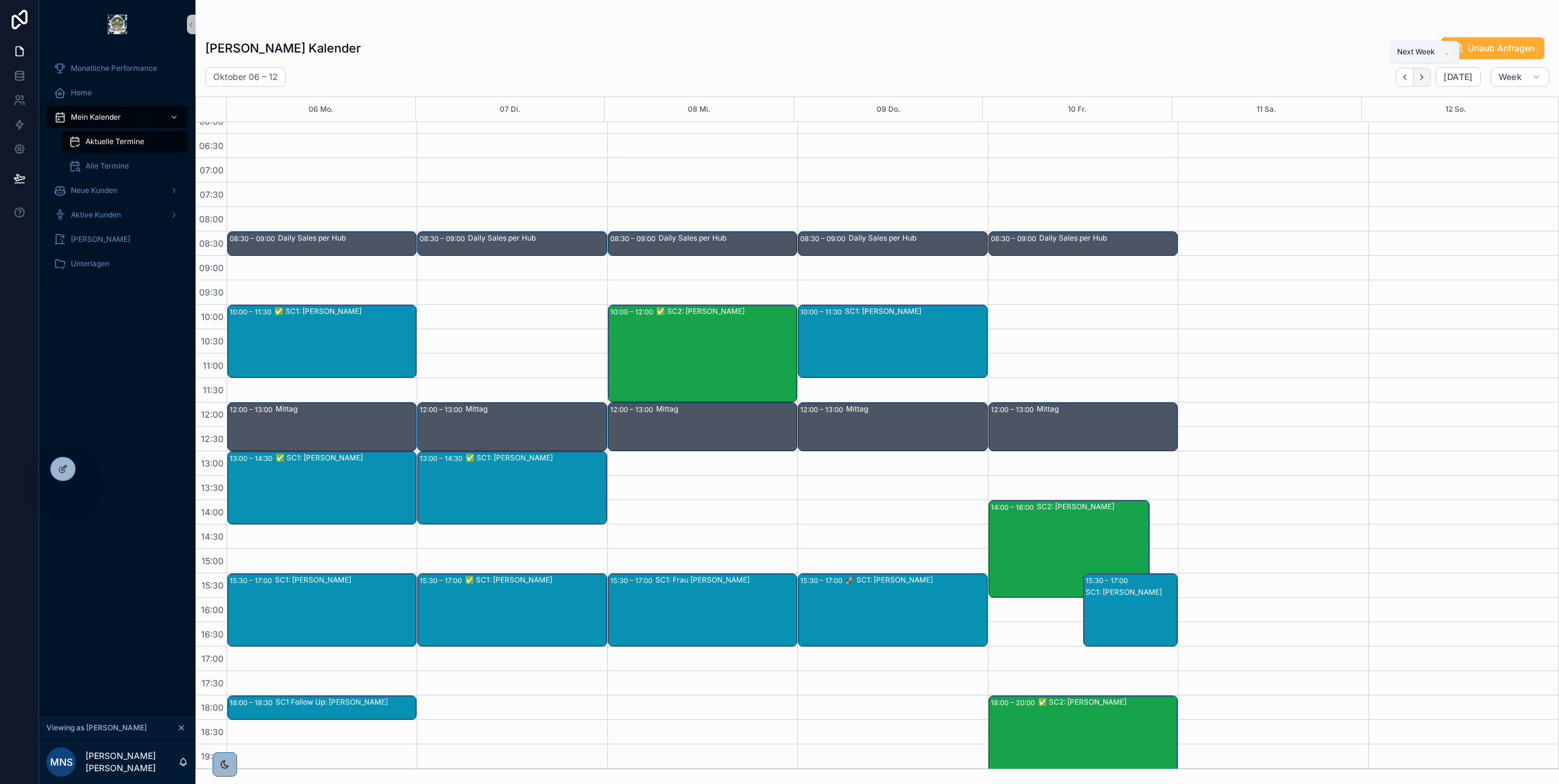
click at [1424, 78] on icon "Next" at bounding box center [1422, 77] width 2 height 5
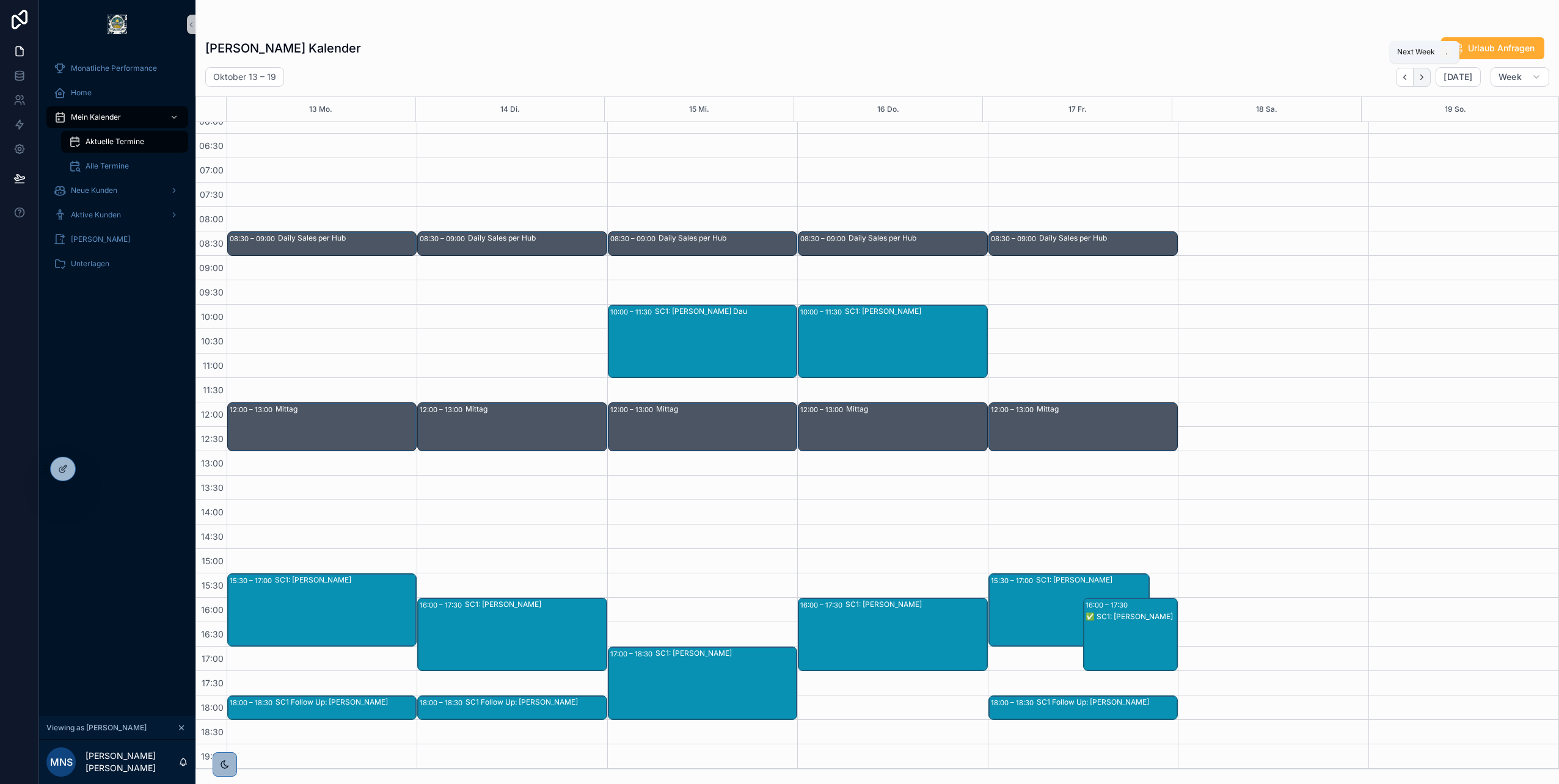
click at [1425, 77] on icon "Next" at bounding box center [1422, 77] width 9 height 9
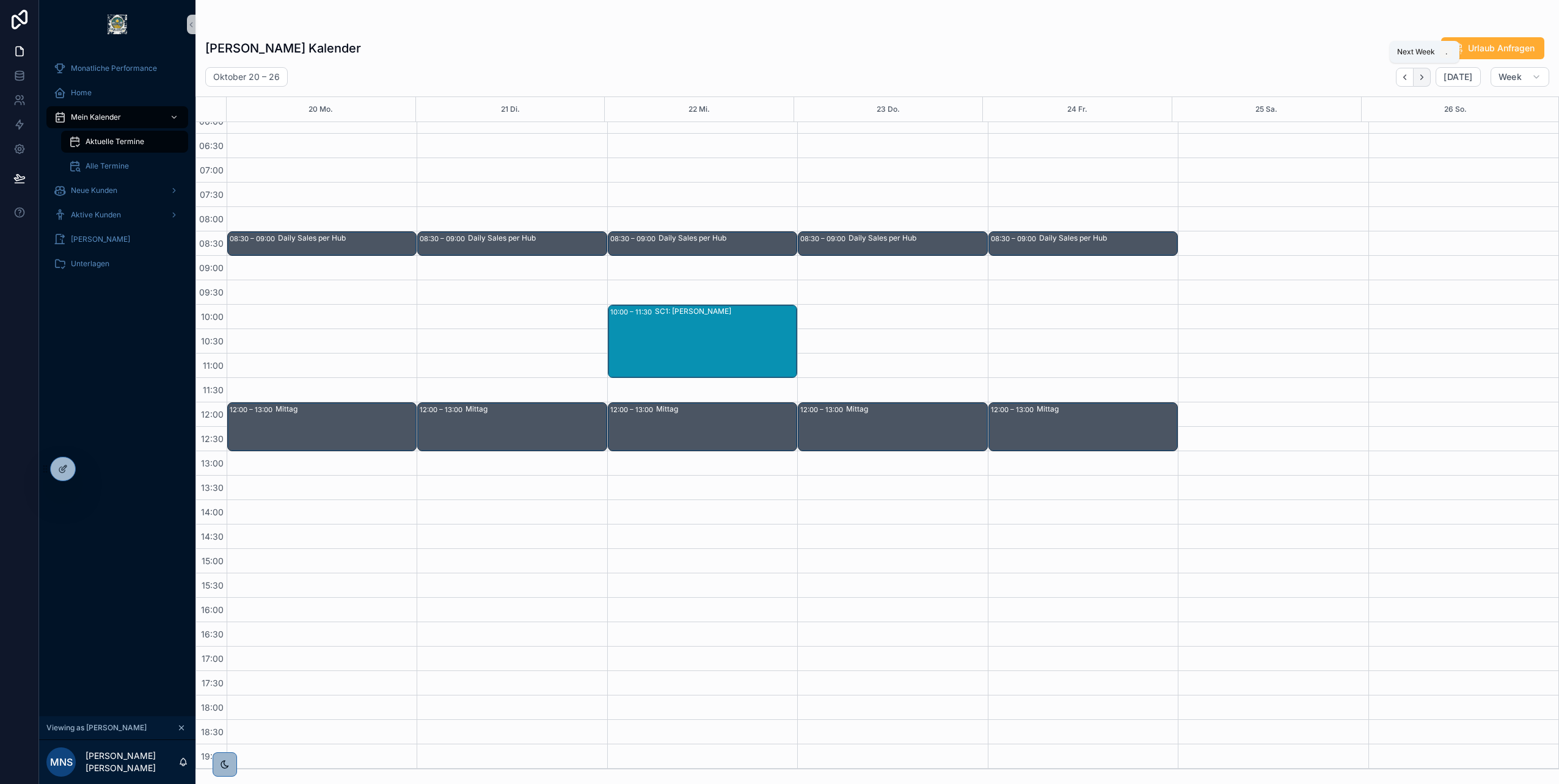
click at [1424, 77] on icon "Next" at bounding box center [1422, 77] width 9 height 9
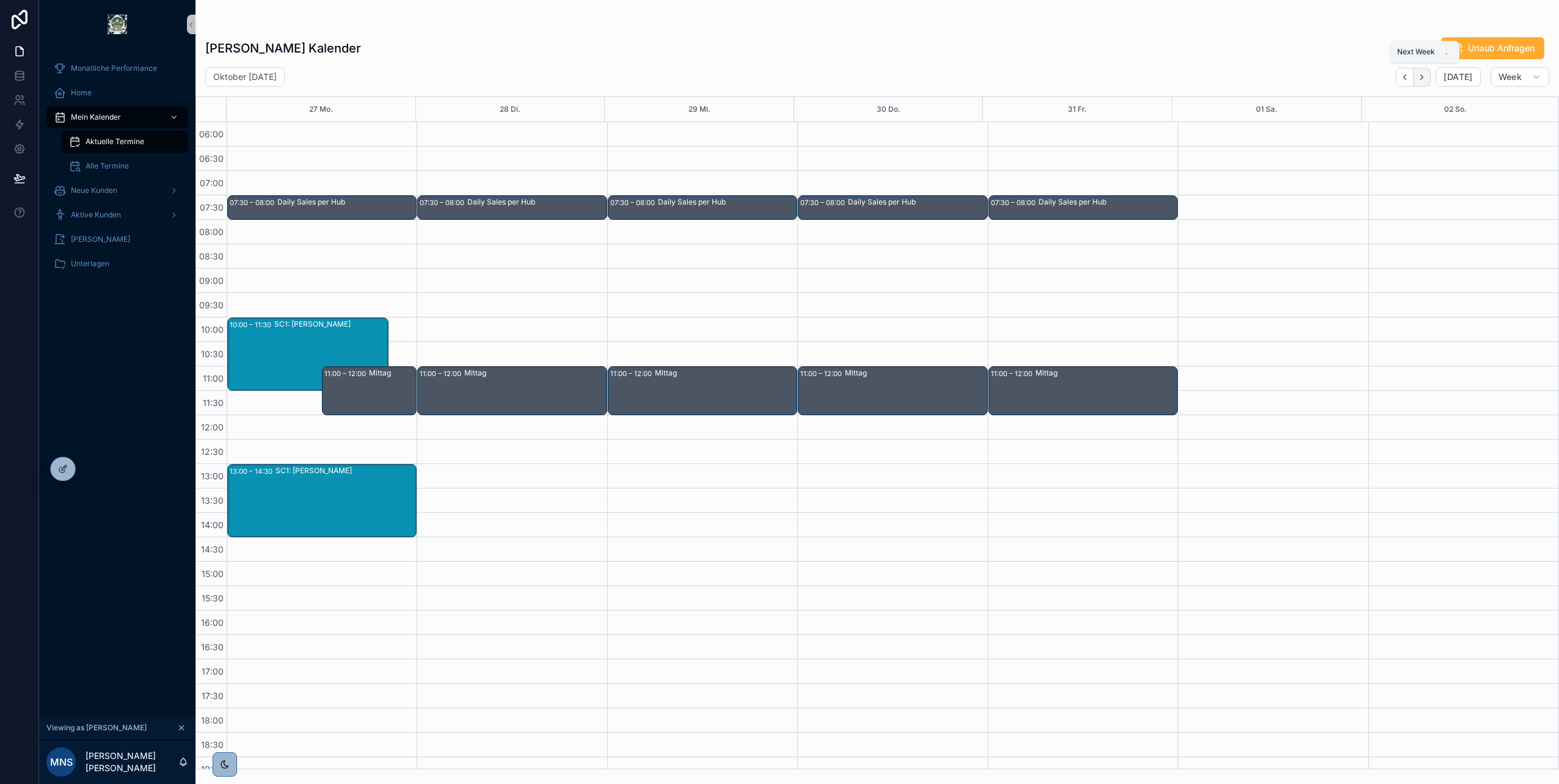
click at [1425, 79] on icon "Next" at bounding box center [1422, 77] width 9 height 9
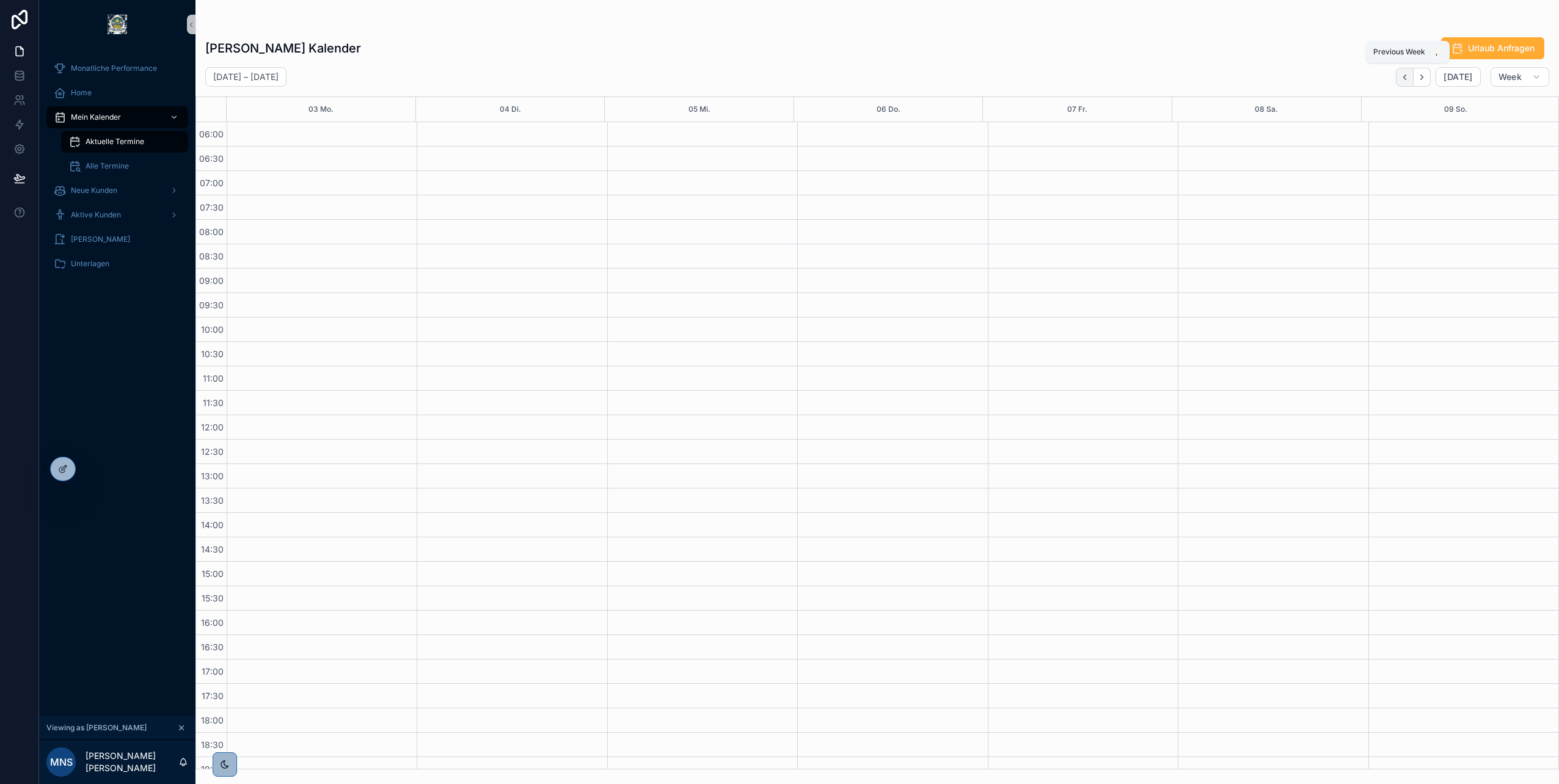
click at [1409, 78] on icon "Back" at bounding box center [1404, 77] width 9 height 9
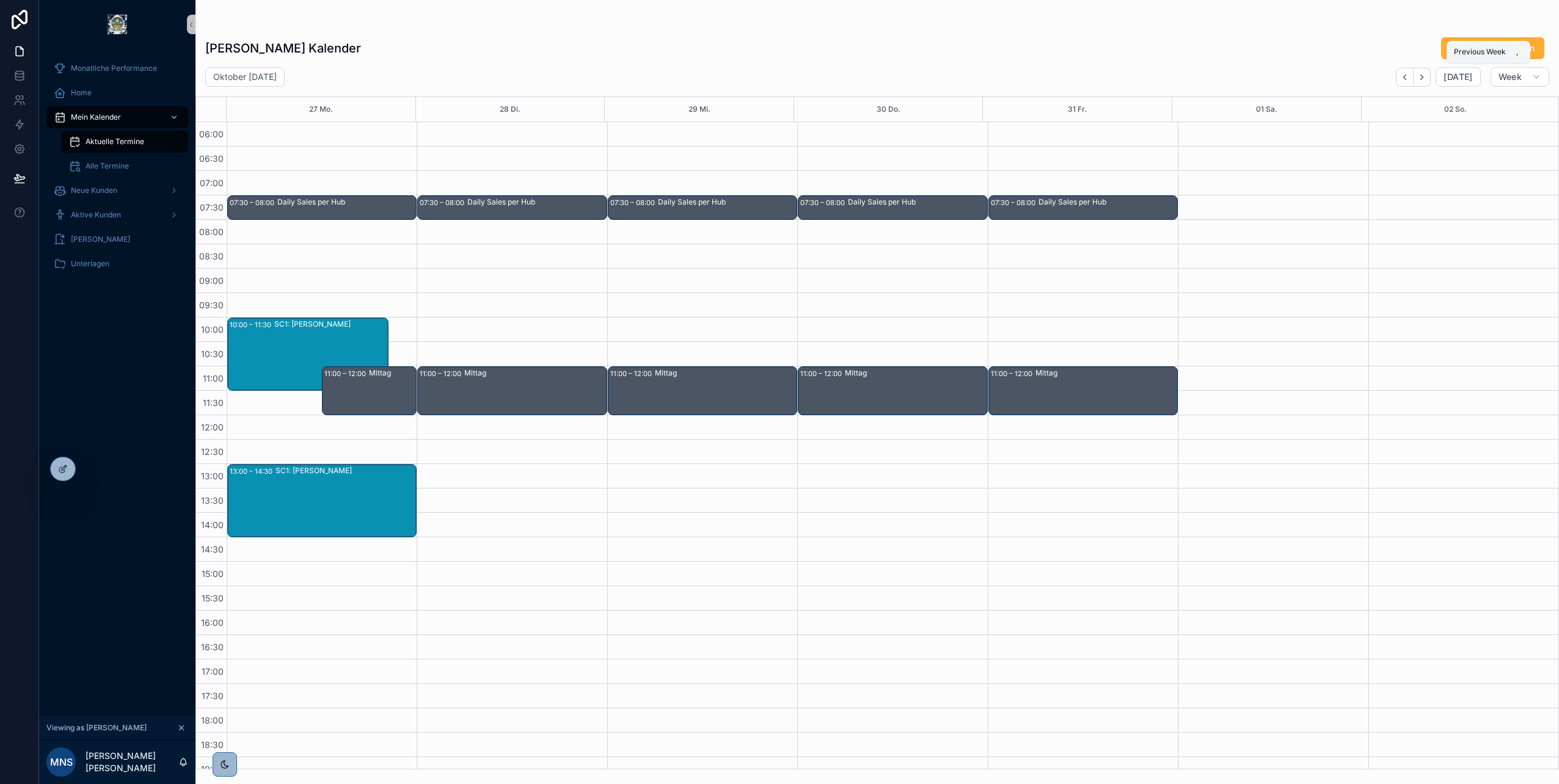
click at [1409, 78] on icon "Back" at bounding box center [1404, 77] width 9 height 9
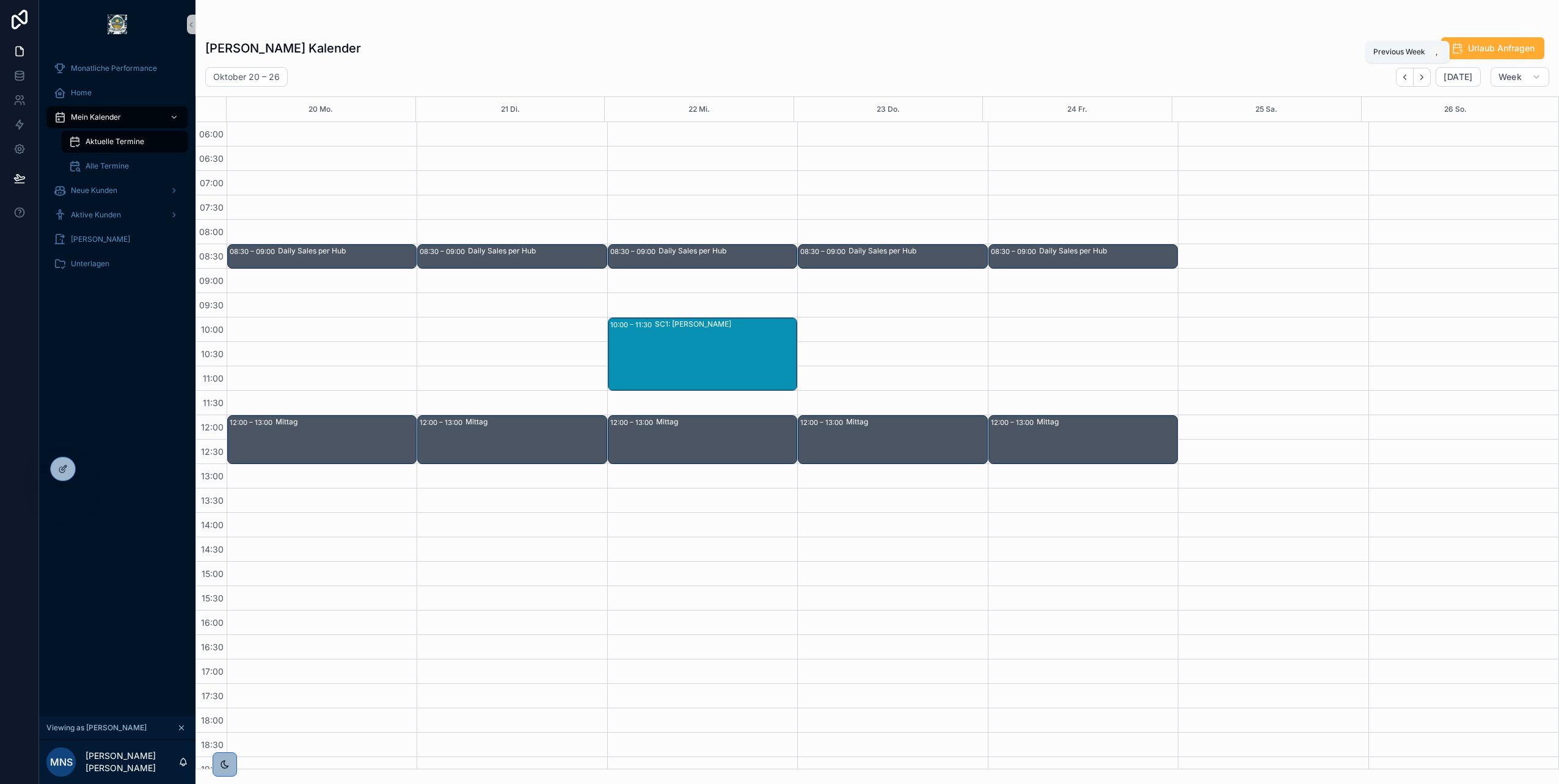
click at [1409, 78] on icon "Back" at bounding box center [1404, 77] width 9 height 9
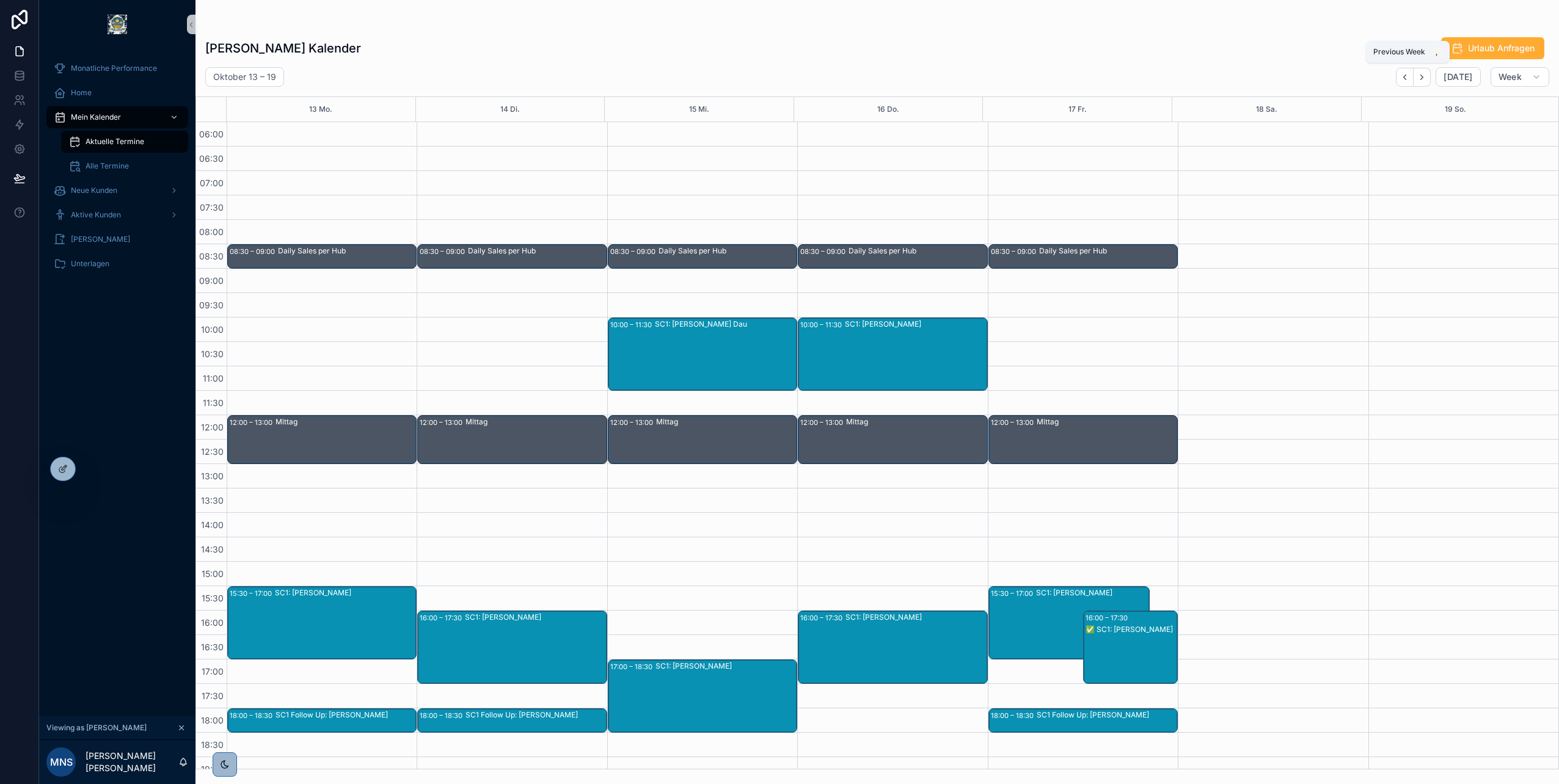
click at [1409, 78] on icon "Back" at bounding box center [1404, 77] width 9 height 9
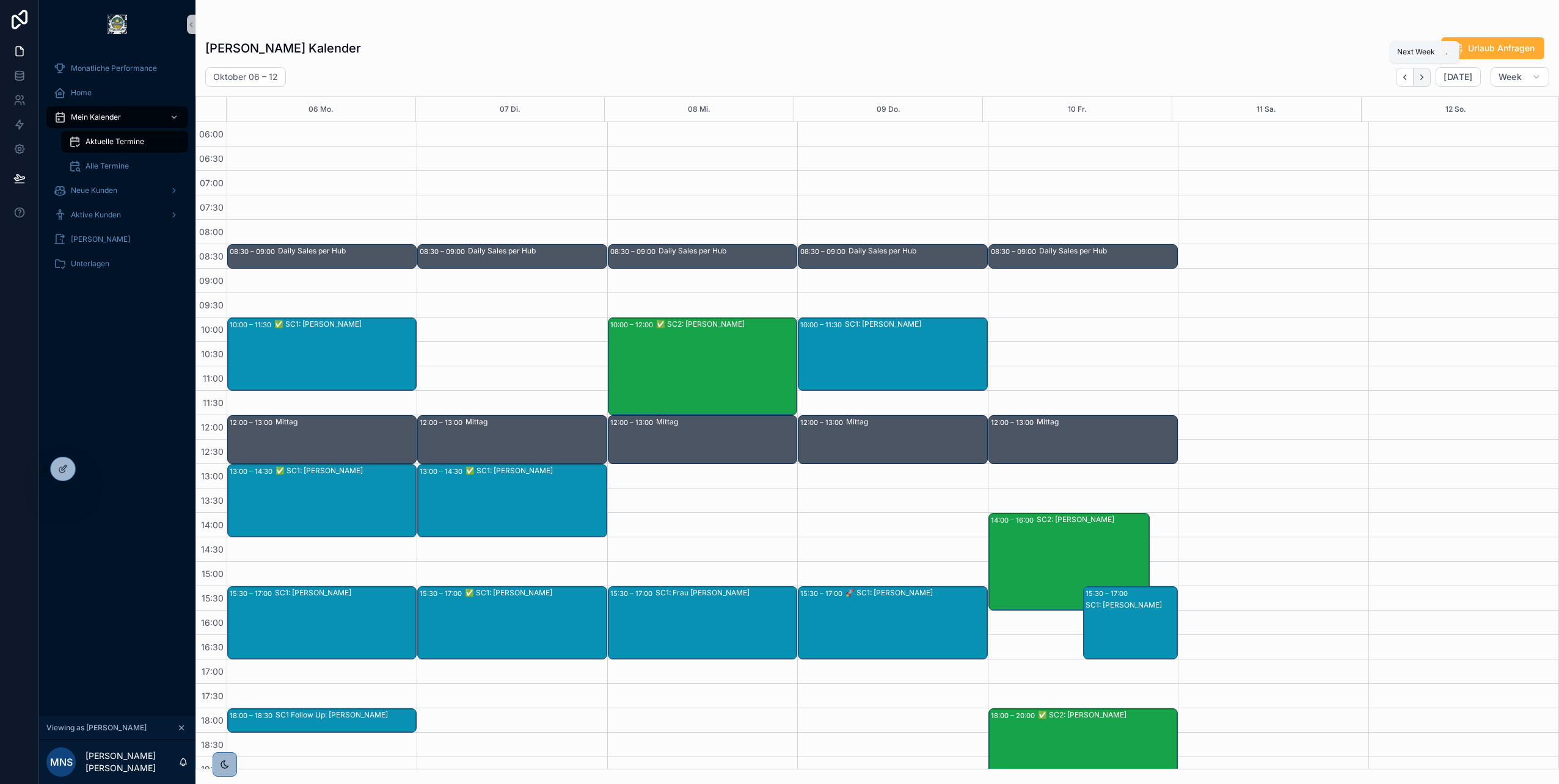
click at [1426, 78] on icon "Next" at bounding box center [1422, 77] width 9 height 9
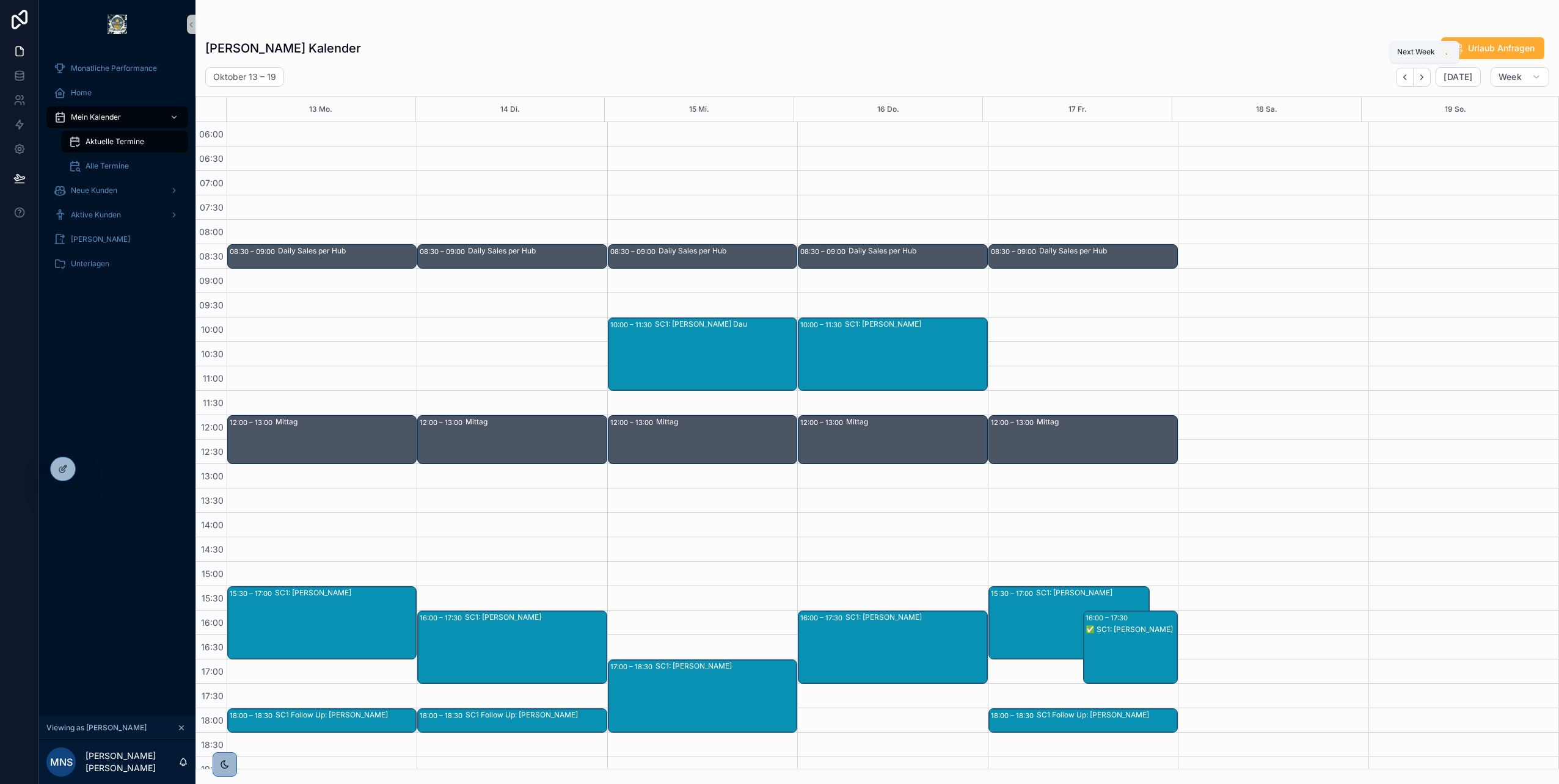
click at [1426, 78] on icon "Next" at bounding box center [1422, 77] width 9 height 9
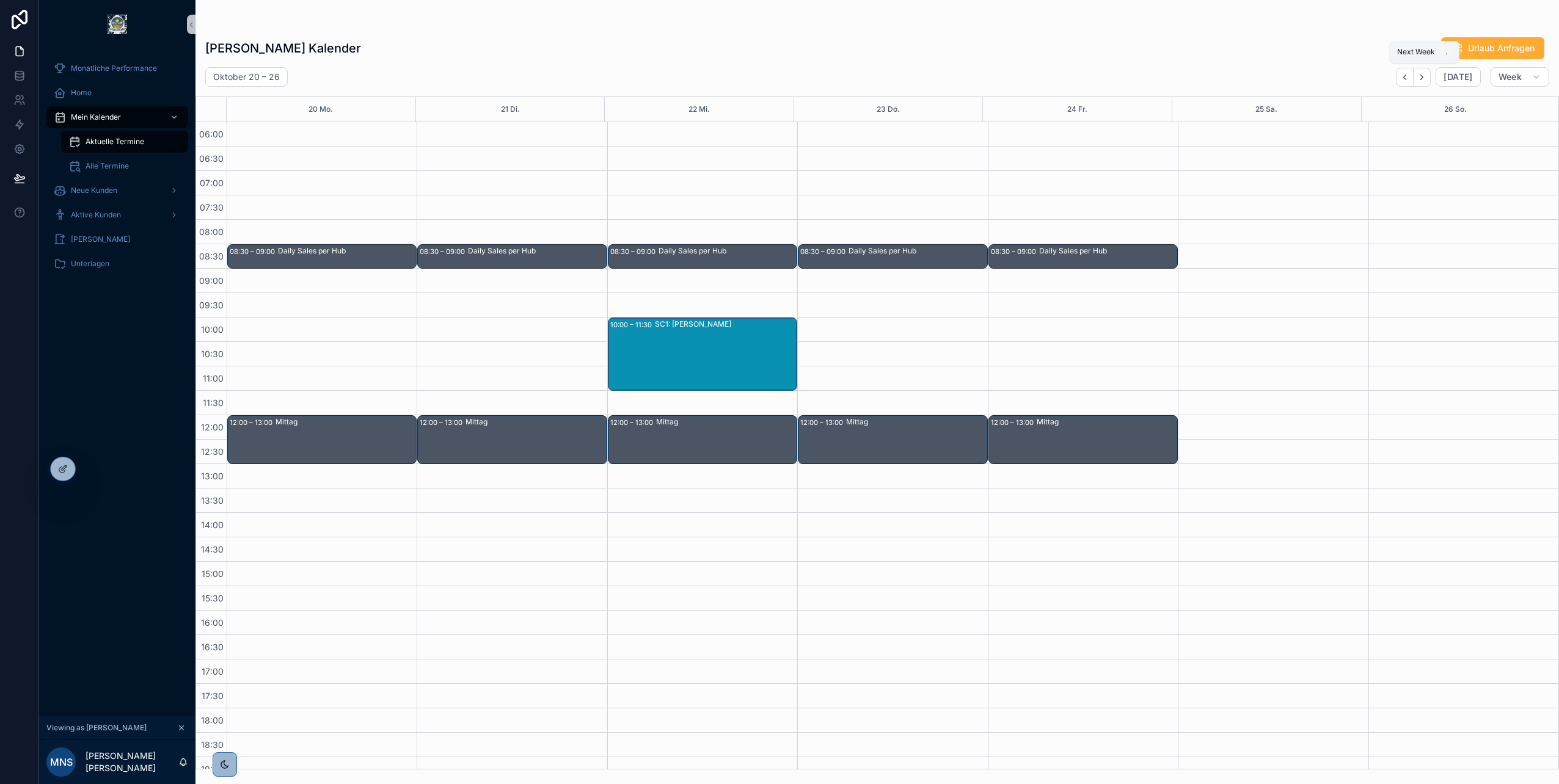
click at [1426, 78] on icon "Next" at bounding box center [1422, 77] width 9 height 9
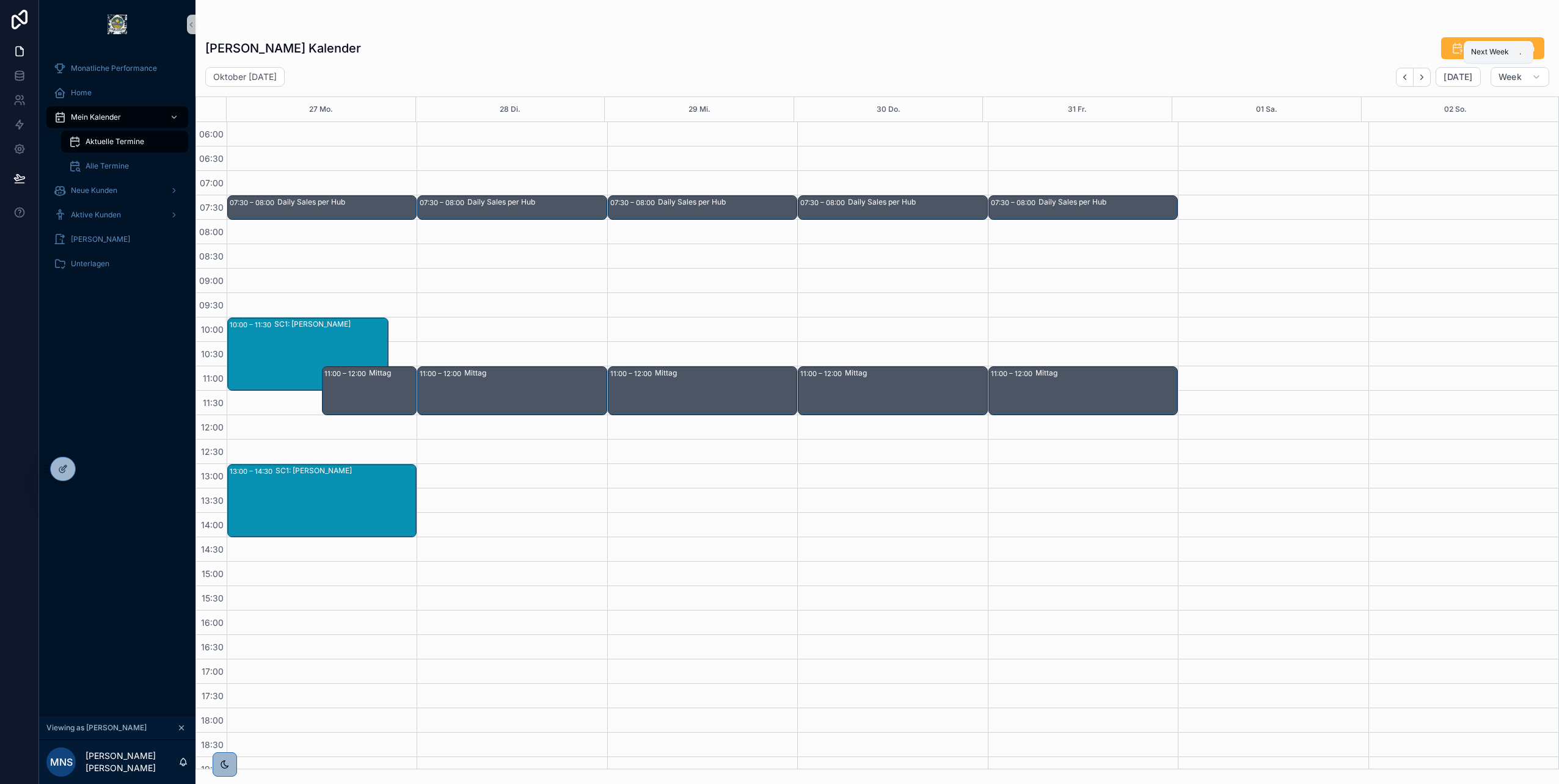
click at [1426, 77] on icon "Next" at bounding box center [1422, 77] width 9 height 9
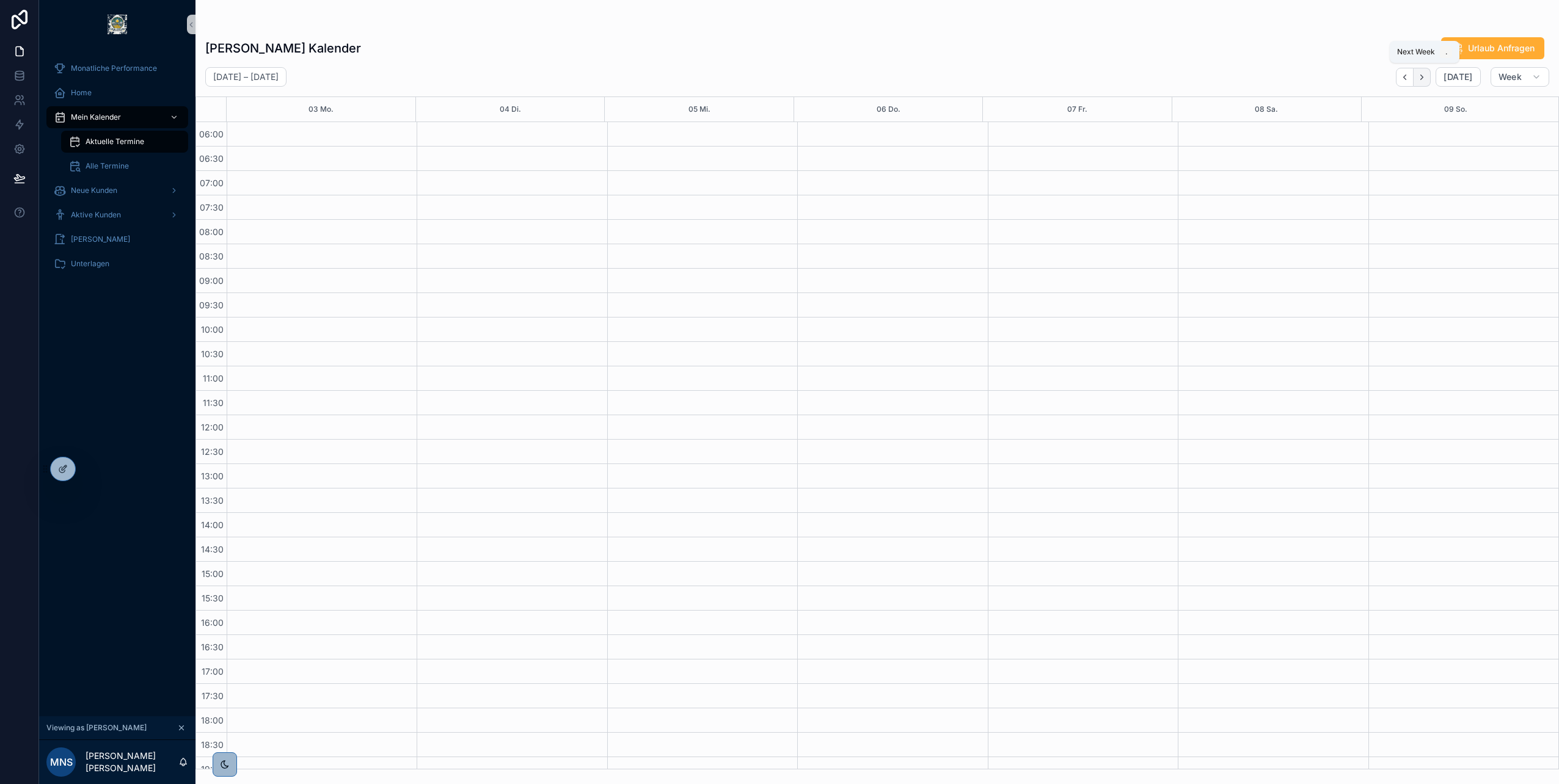
click at [1427, 80] on icon "Next" at bounding box center [1422, 77] width 9 height 9
click at [1427, 79] on icon "Next" at bounding box center [1422, 77] width 9 height 9
click at [1422, 77] on icon "Next" at bounding box center [1422, 77] width 9 height 9
click at [1420, 75] on icon "Next" at bounding box center [1422, 77] width 9 height 9
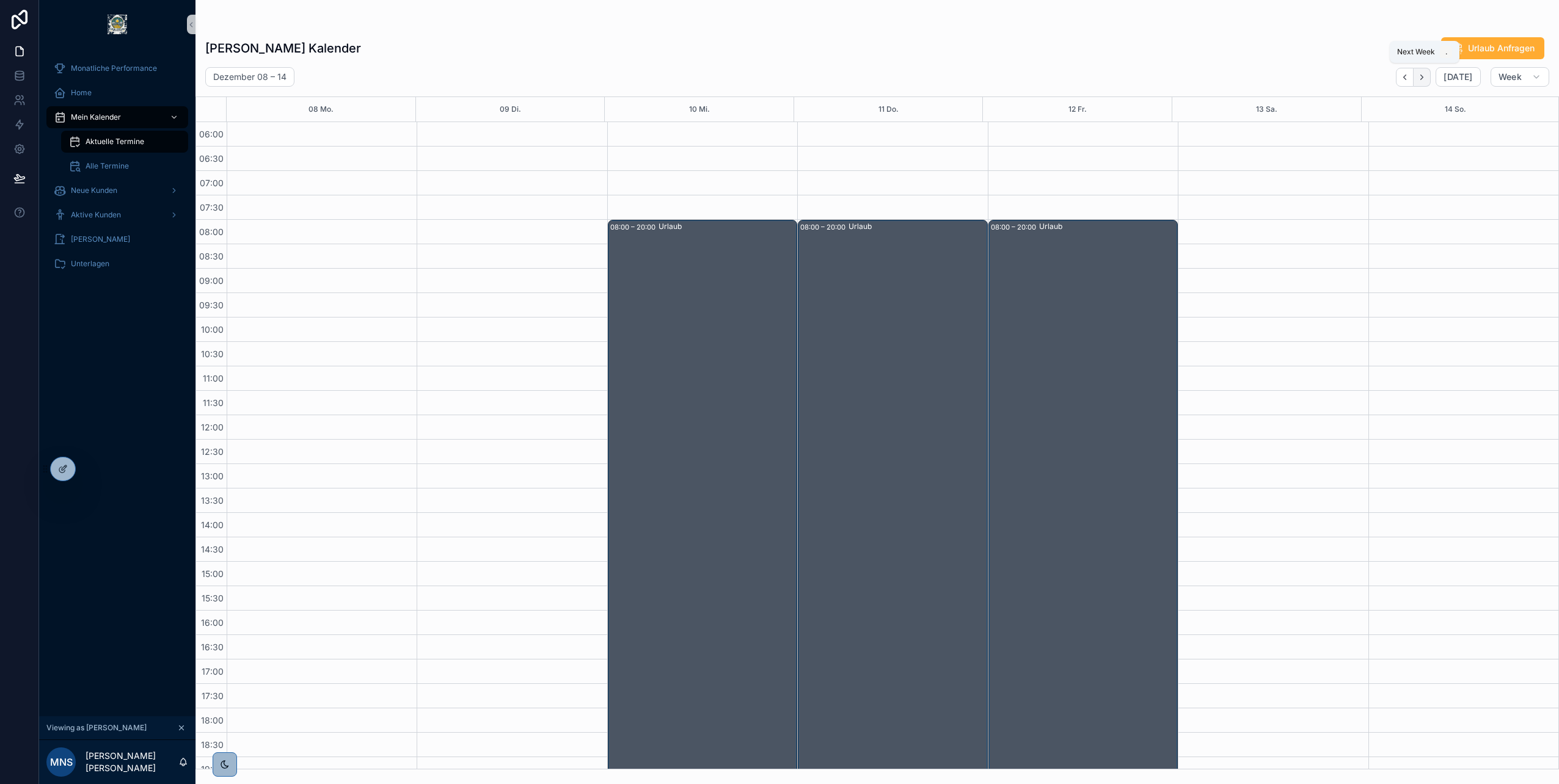
click at [1424, 76] on icon "Next" at bounding box center [1422, 77] width 9 height 9
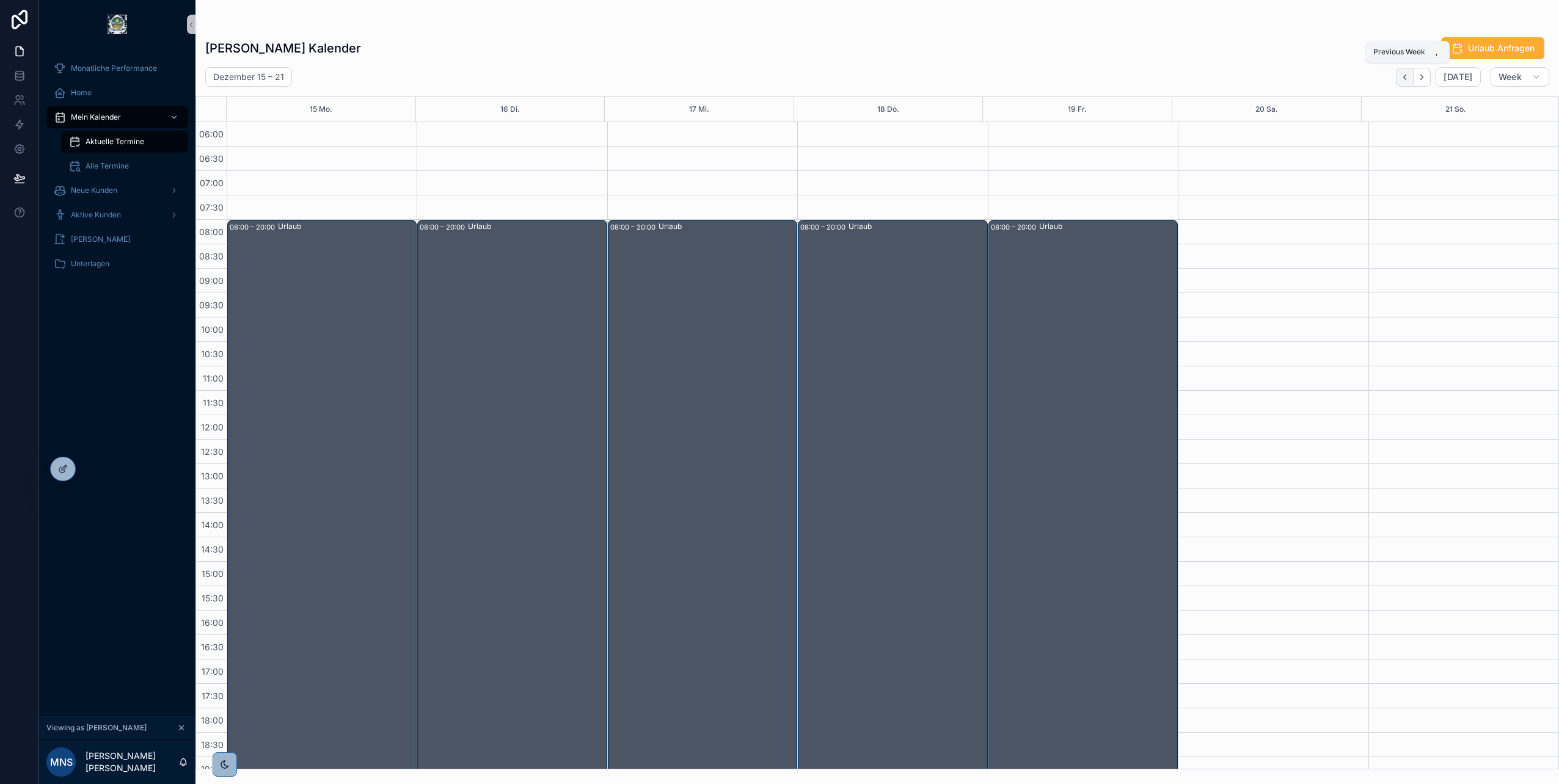
click at [1409, 76] on icon "Back" at bounding box center [1404, 77] width 9 height 9
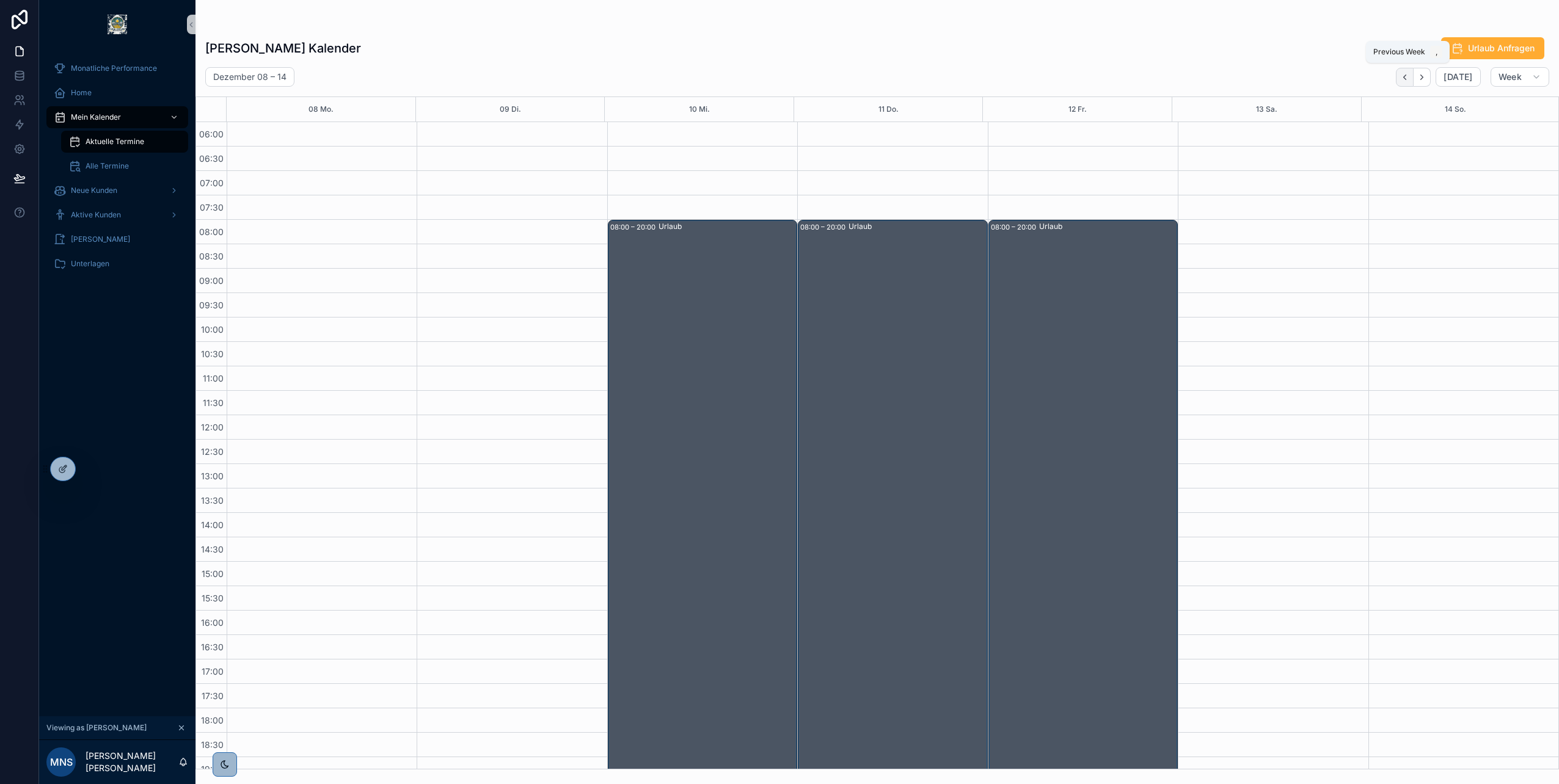
click at [1409, 76] on icon "Back" at bounding box center [1404, 77] width 9 height 9
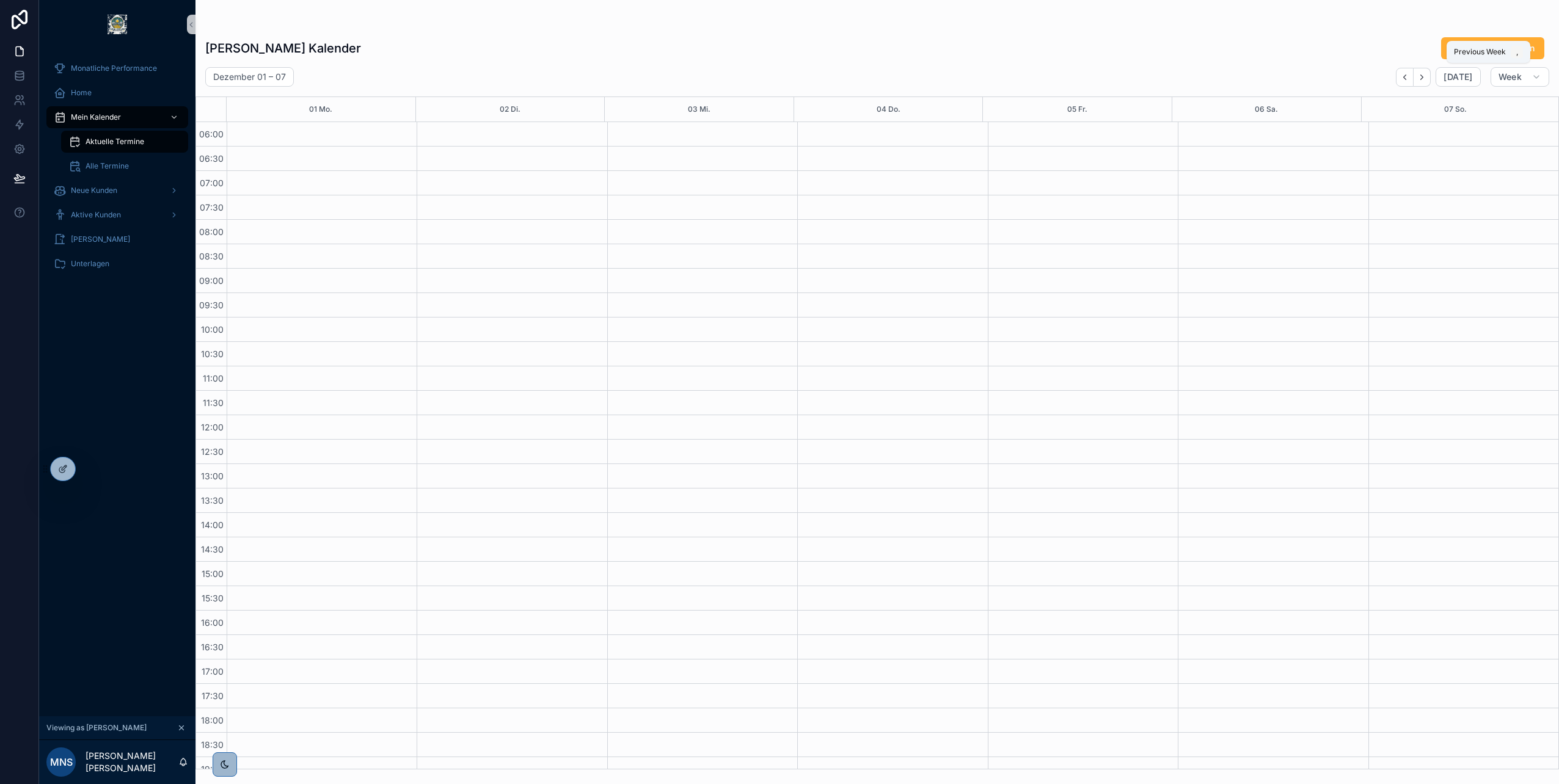
click at [1409, 76] on icon "Back" at bounding box center [1404, 77] width 9 height 9
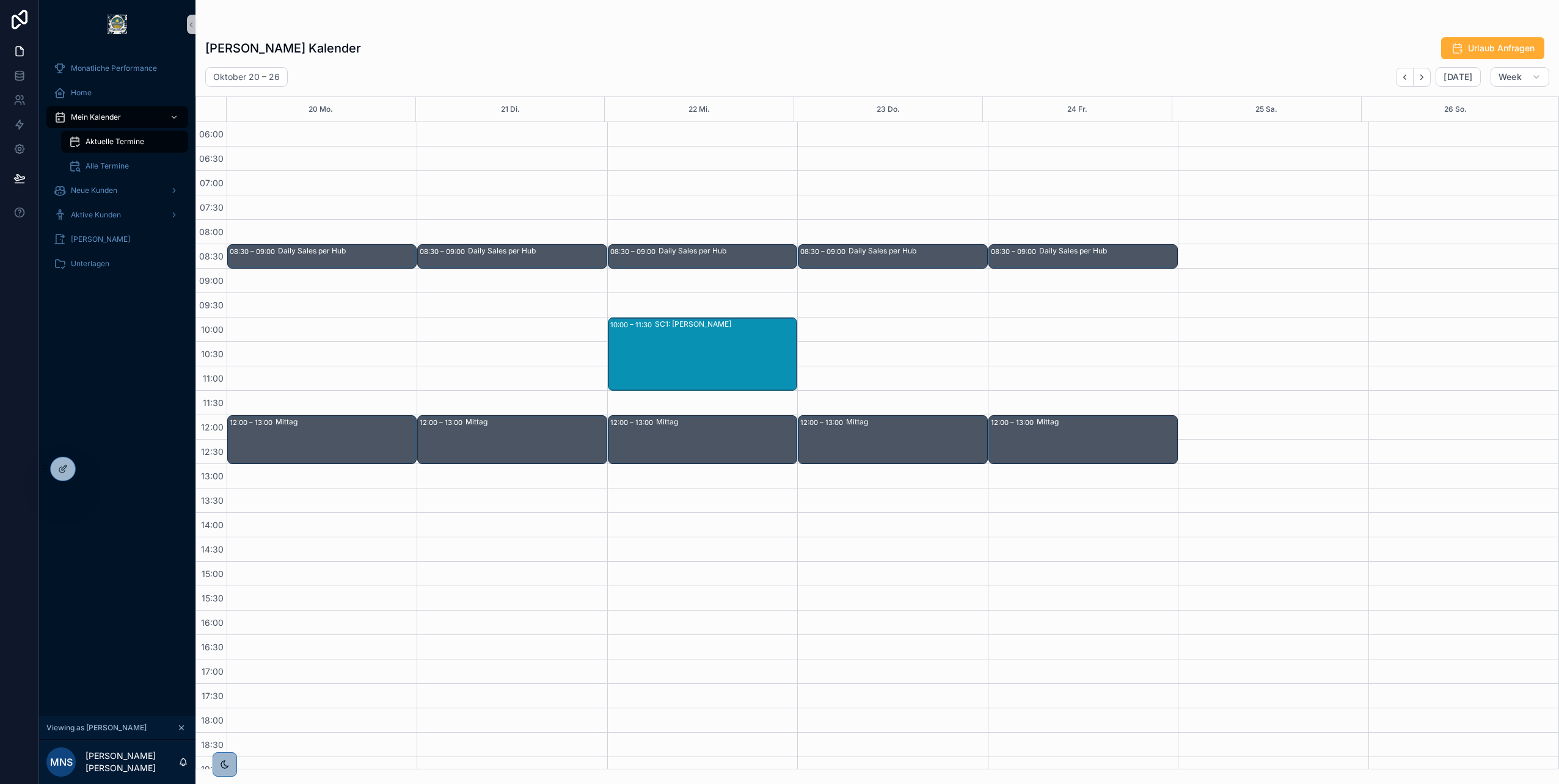
click at [1409, 76] on icon "Back" at bounding box center [1404, 77] width 9 height 9
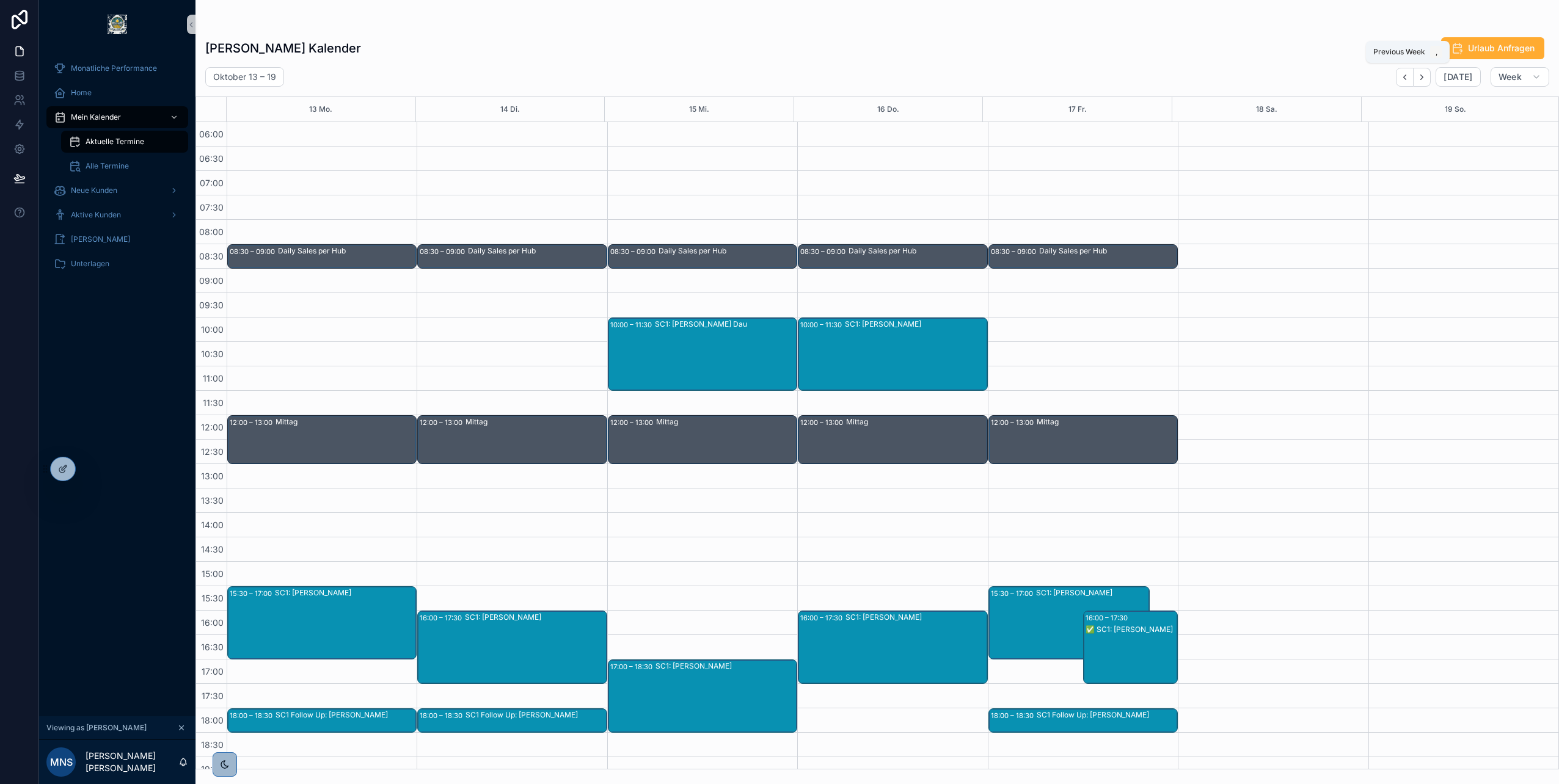
click at [1409, 76] on icon "Back" at bounding box center [1404, 77] width 9 height 9
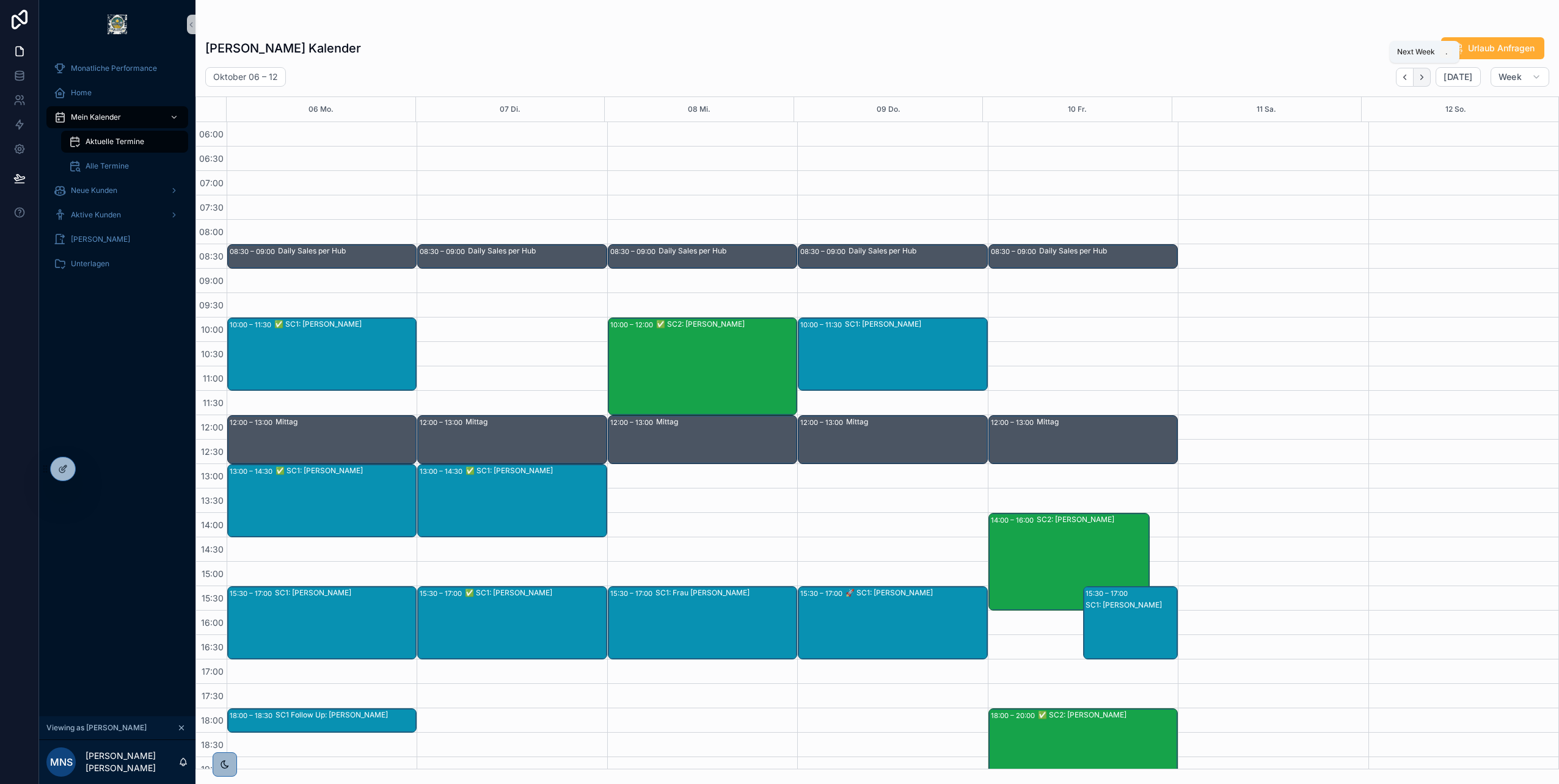
click at [1427, 74] on icon "Next" at bounding box center [1422, 77] width 9 height 9
